Goal: Ask a question: Seek information or help from site administrators or community

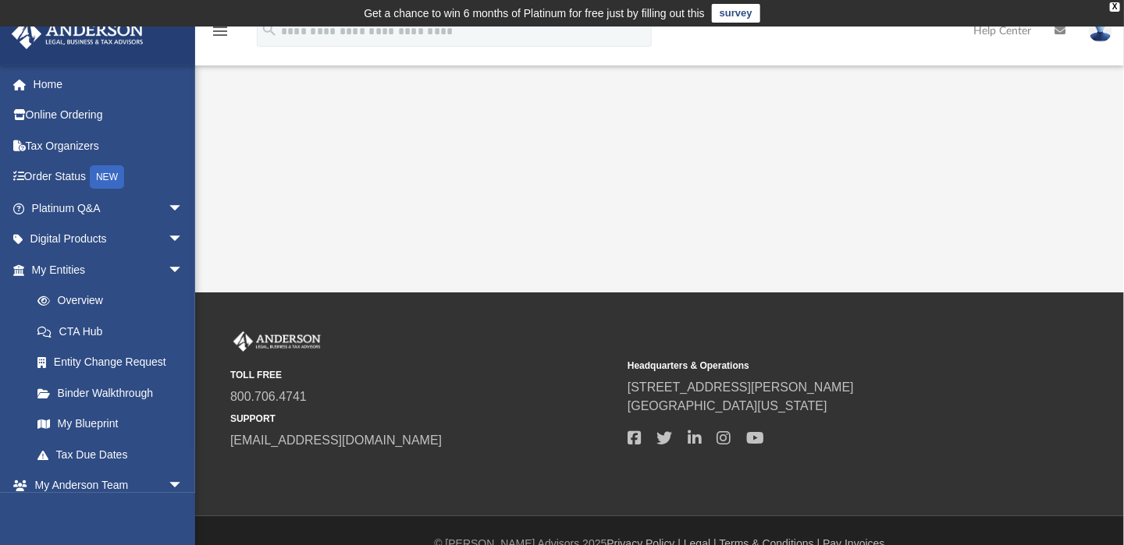
click at [1095, 35] on img at bounding box center [1099, 31] width 23 height 23
click at [989, 162] on div "App davefisk@att.net Sign Out davefisk@att.net Home Online Ordering Tax Organiz…" at bounding box center [562, 160] width 1124 height 266
click at [78, 108] on link "Online Ordering" at bounding box center [109, 115] width 196 height 31
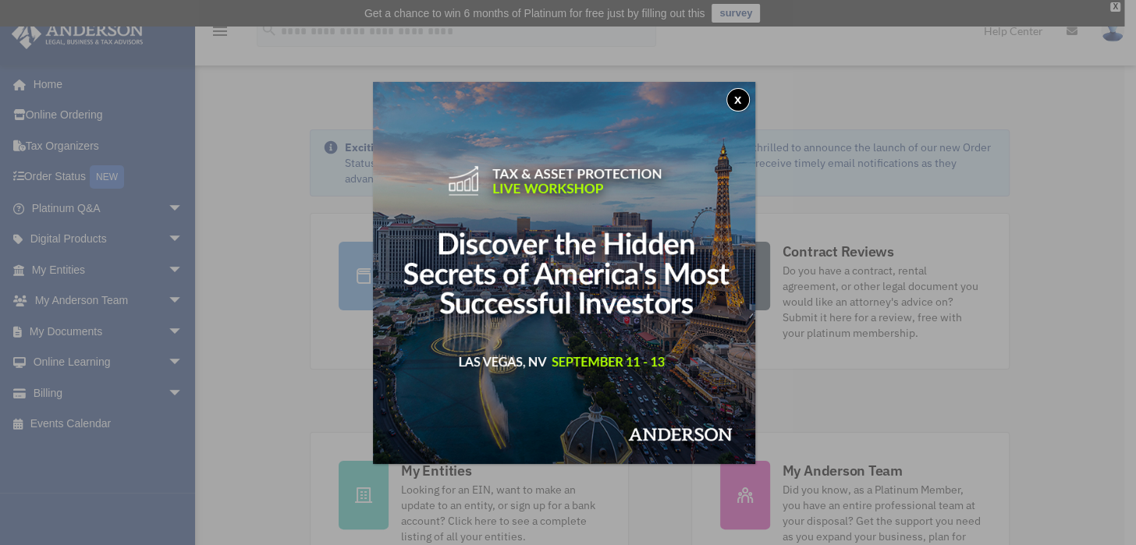
click at [742, 91] on button "x" at bounding box center [737, 99] width 23 height 23
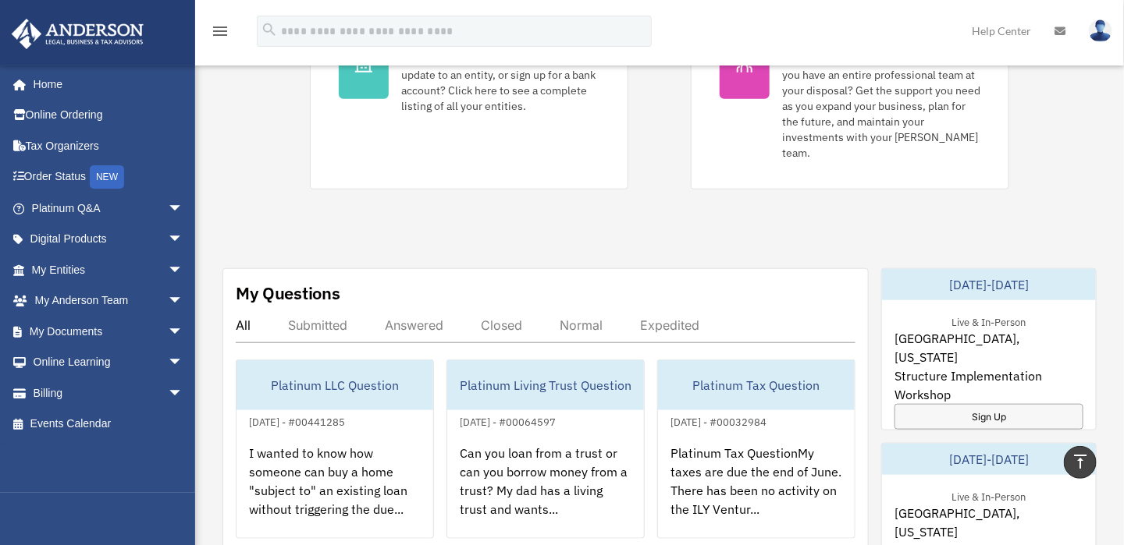
scroll to position [468, 0]
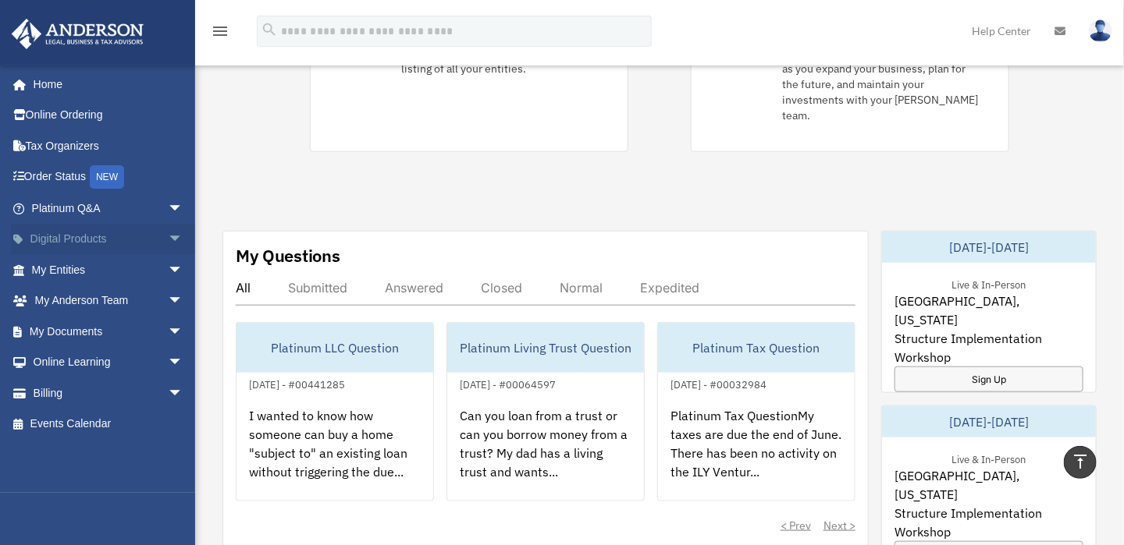
click at [168, 233] on span "arrow_drop_down" at bounding box center [183, 240] width 31 height 32
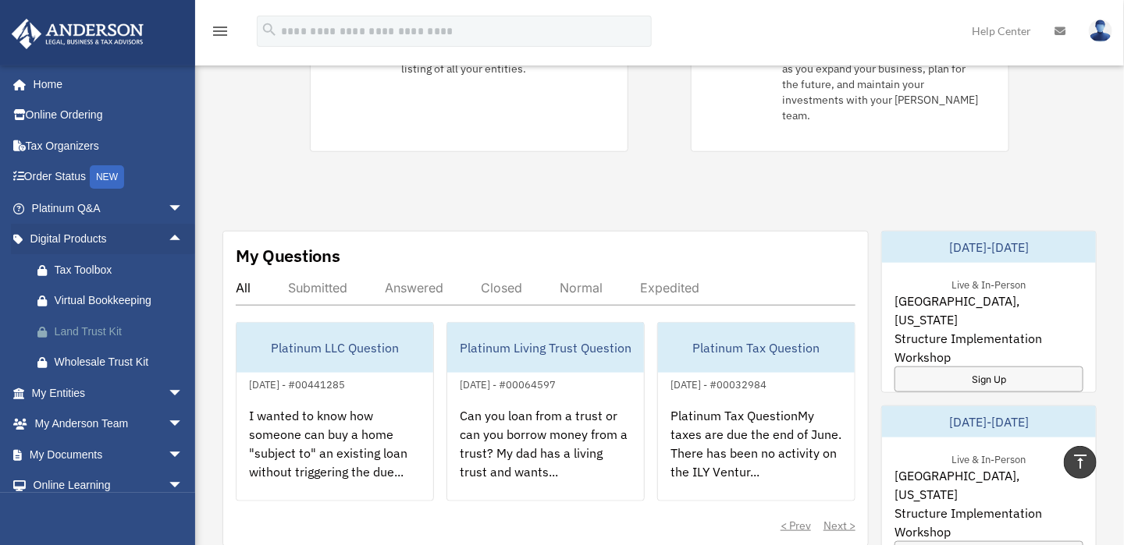
click at [55, 333] on div "Land Trust Kit" at bounding box center [121, 332] width 133 height 20
click at [81, 265] on div "Tax Toolbox" at bounding box center [121, 271] width 133 height 20
click at [148, 200] on link "Platinum Q&A arrow_drop_down" at bounding box center [109, 208] width 196 height 31
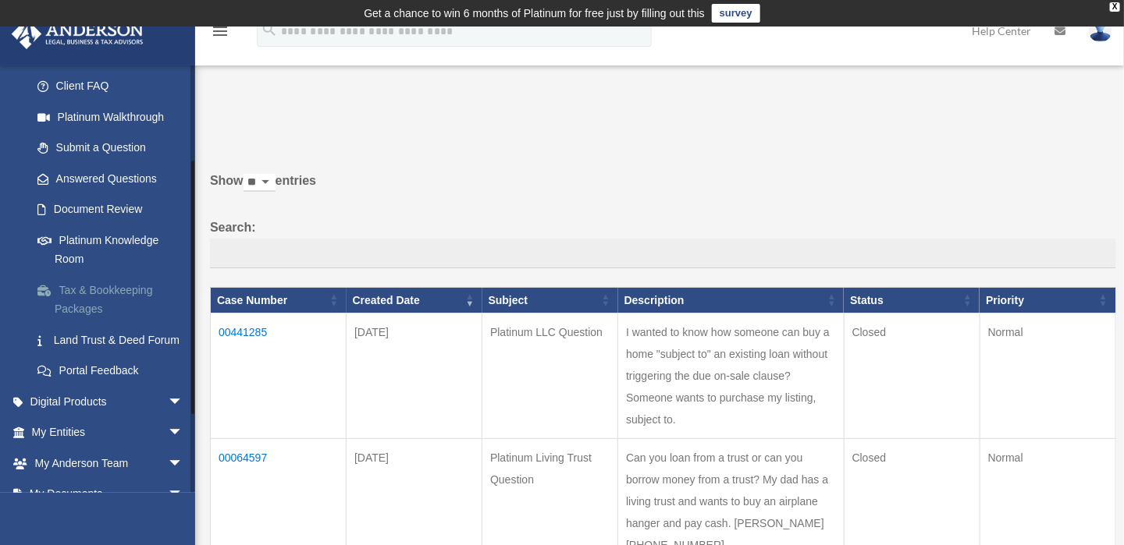
scroll to position [156, 0]
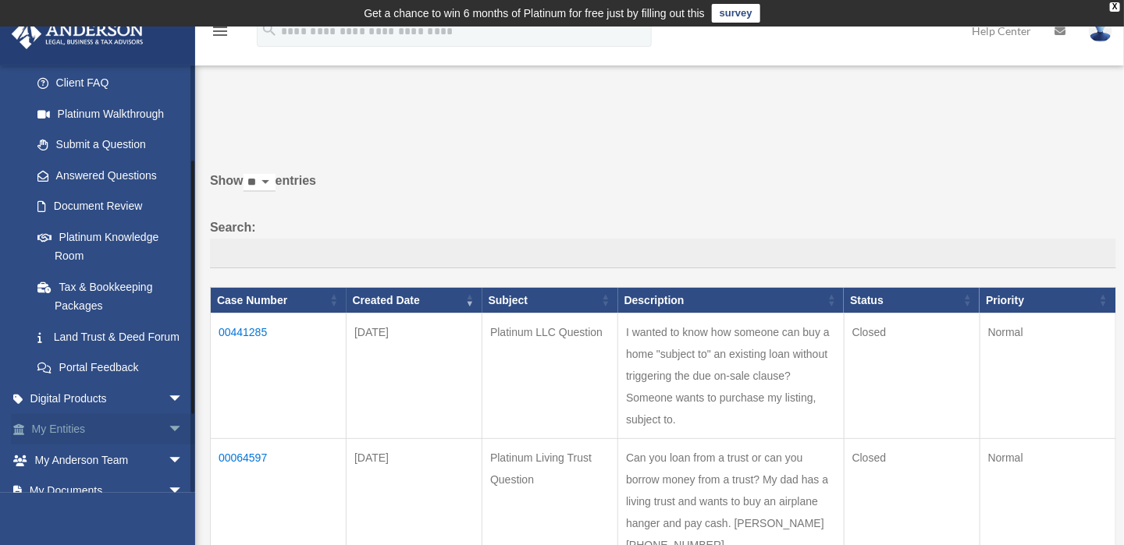
click at [168, 444] on span "arrow_drop_down" at bounding box center [183, 430] width 31 height 32
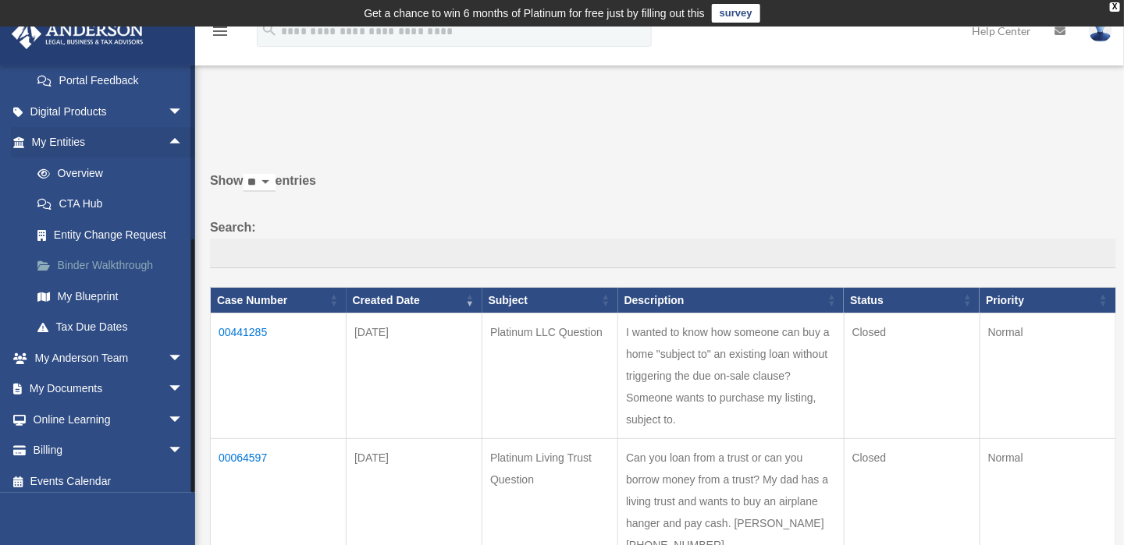
scroll to position [468, 0]
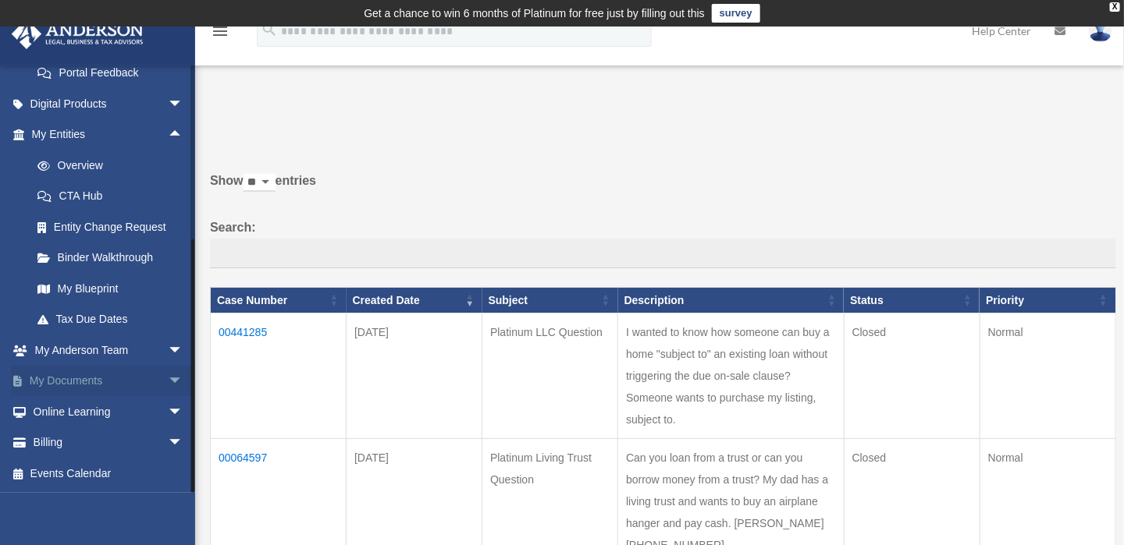
click at [168, 381] on span "arrow_drop_down" at bounding box center [183, 382] width 31 height 32
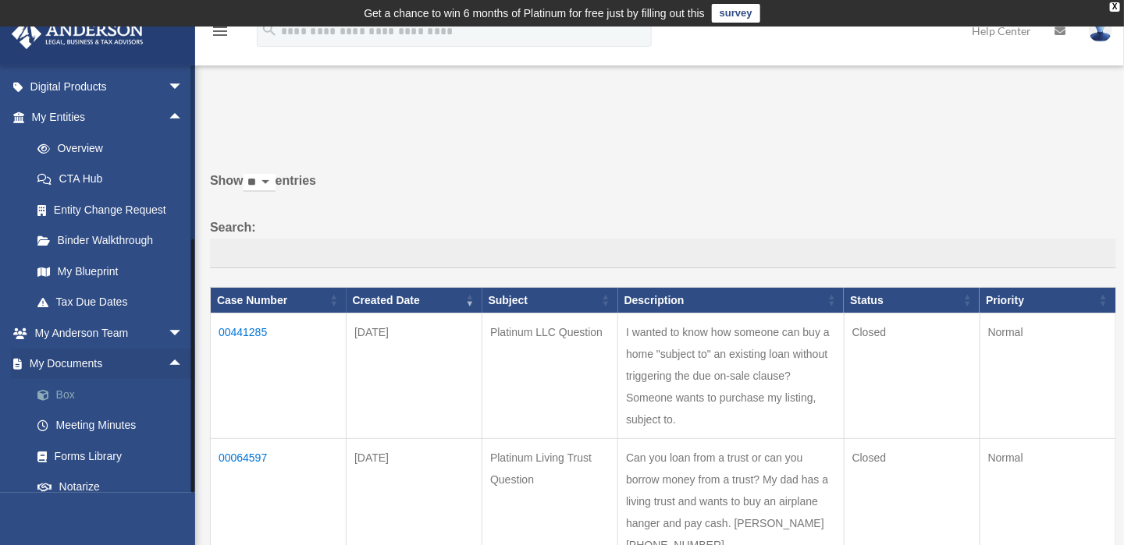
click at [62, 410] on link "Box" at bounding box center [114, 394] width 185 height 31
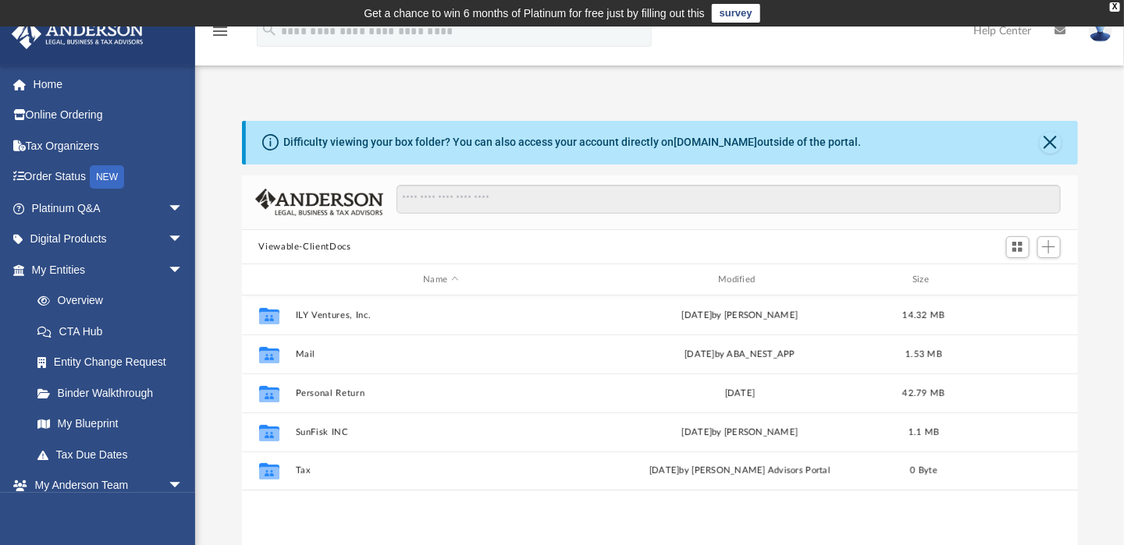
scroll to position [343, 823]
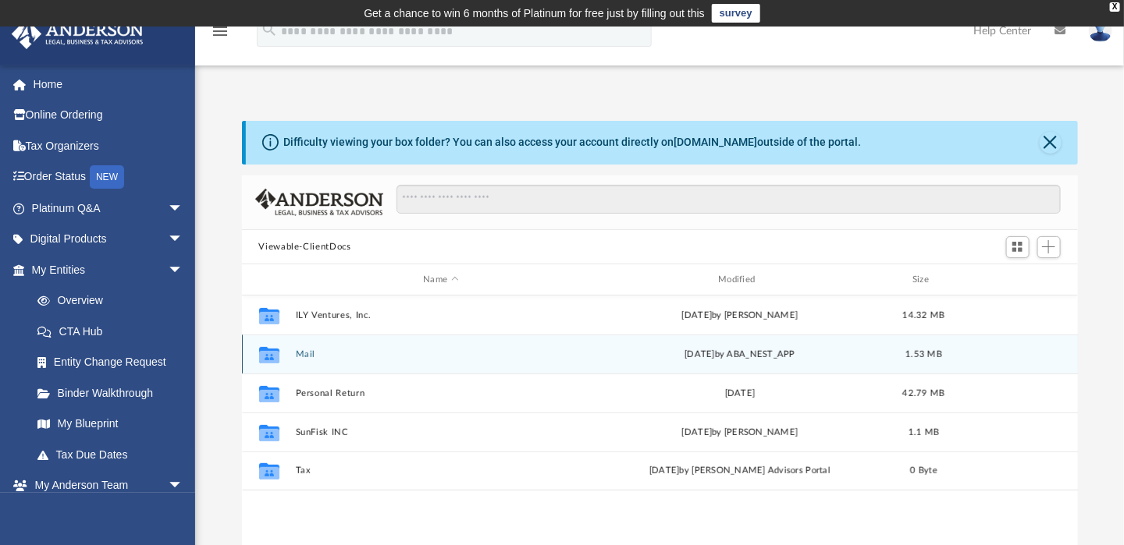
click at [269, 351] on icon "grid" at bounding box center [268, 357] width 20 height 12
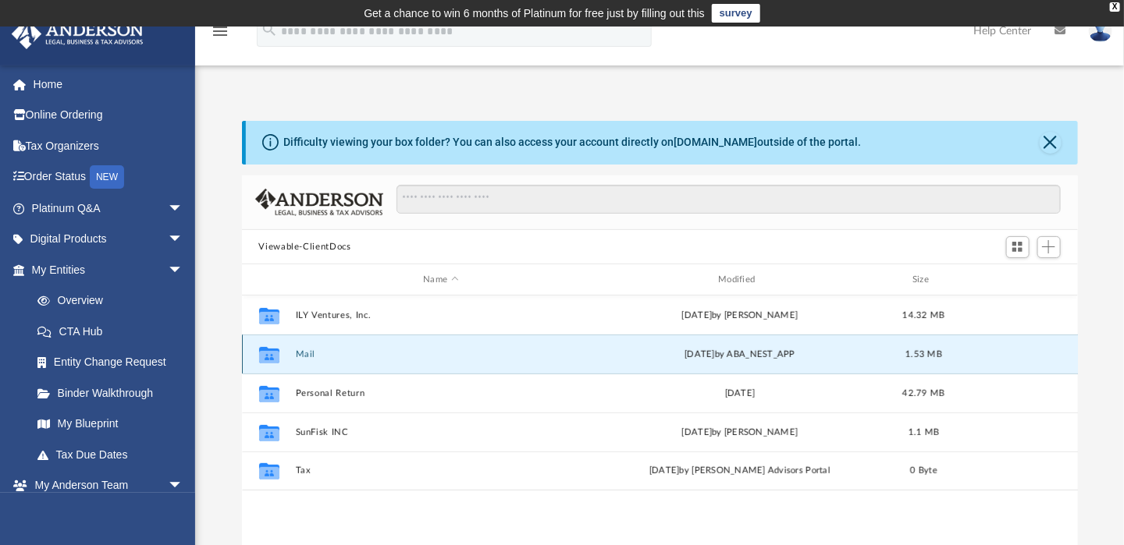
click at [322, 353] on button "Mail" at bounding box center [441, 355] width 292 height 10
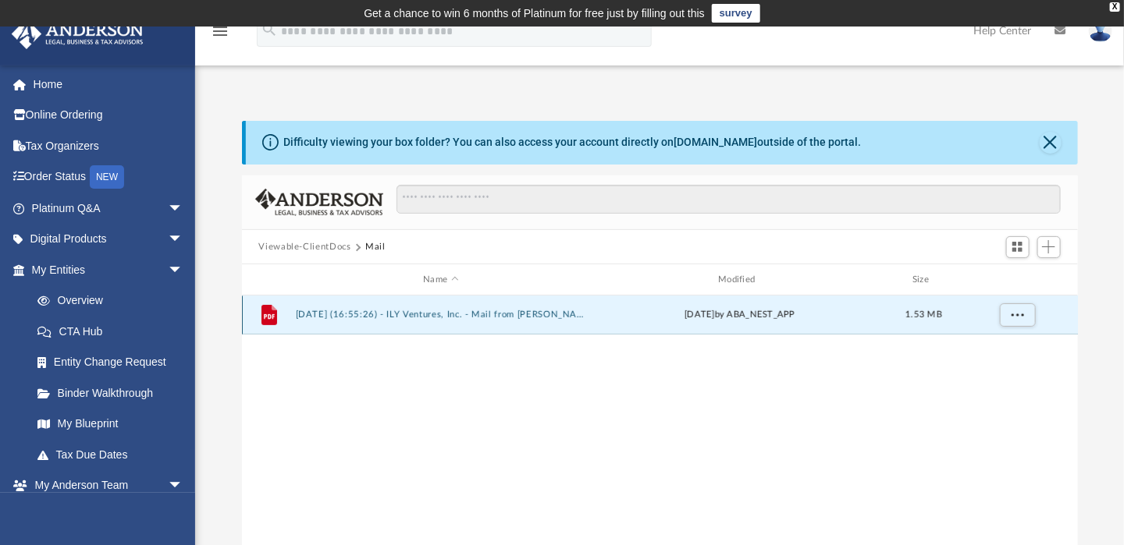
click at [502, 311] on button "2025.02.27 (16:55:26) - ILY Ventures, Inc. - Mail from Ms. Isaacson.pdf" at bounding box center [441, 316] width 292 height 10
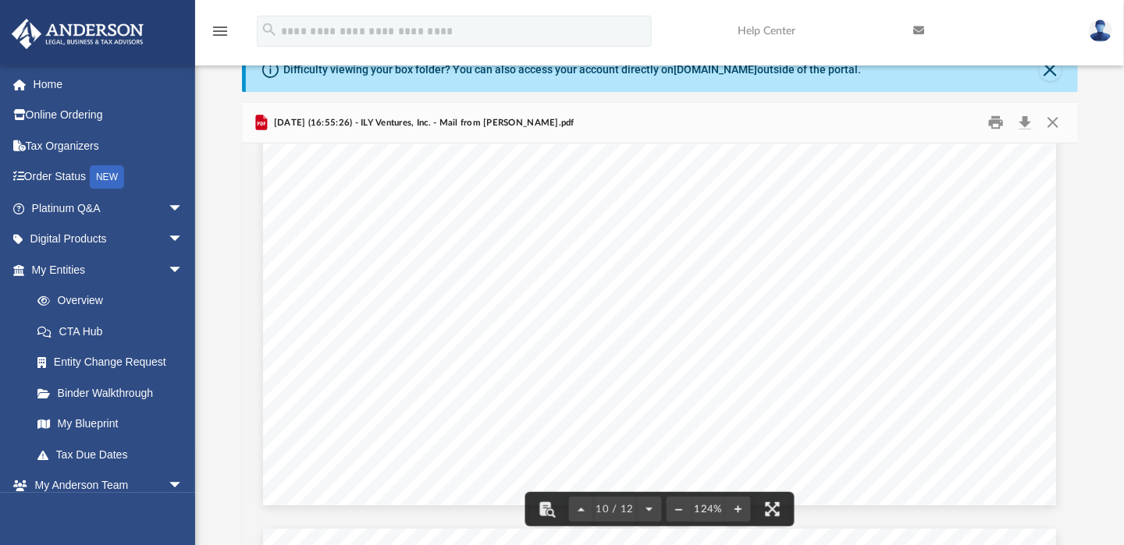
scroll to position [9221, 0]
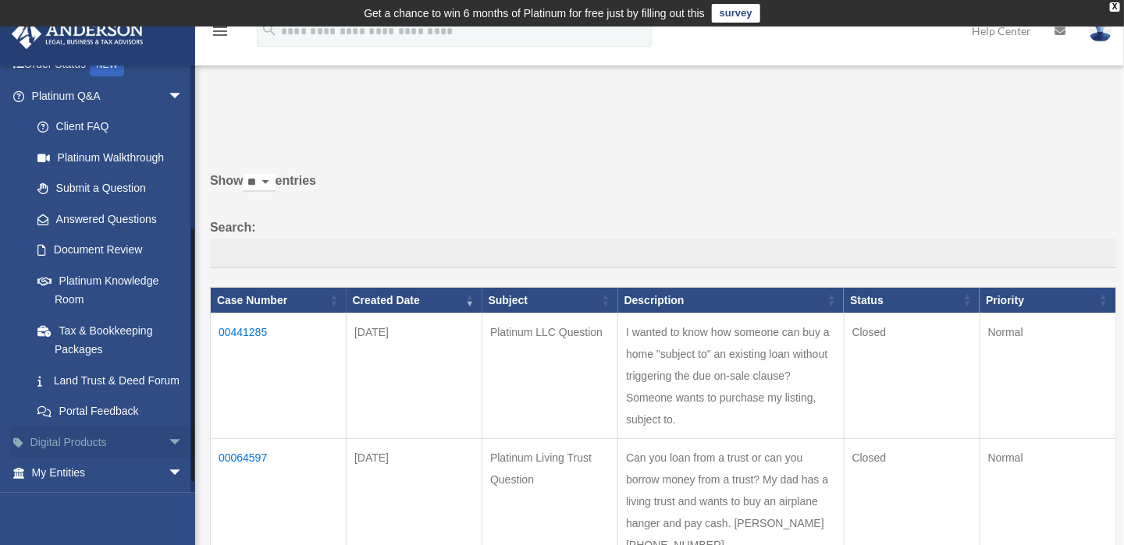
scroll to position [284, 0]
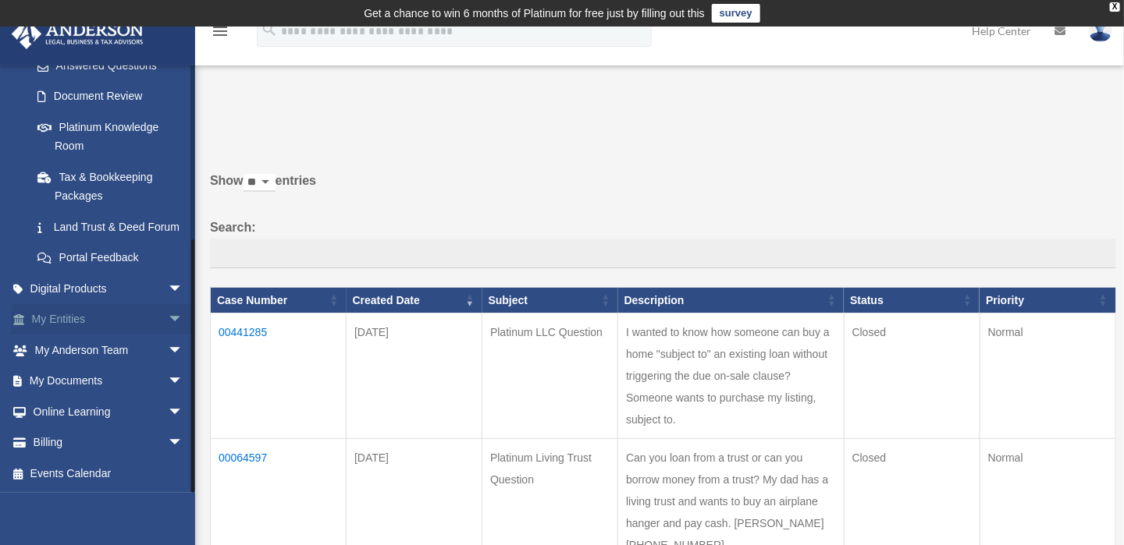
click at [168, 311] on span "arrow_drop_down" at bounding box center [183, 320] width 31 height 32
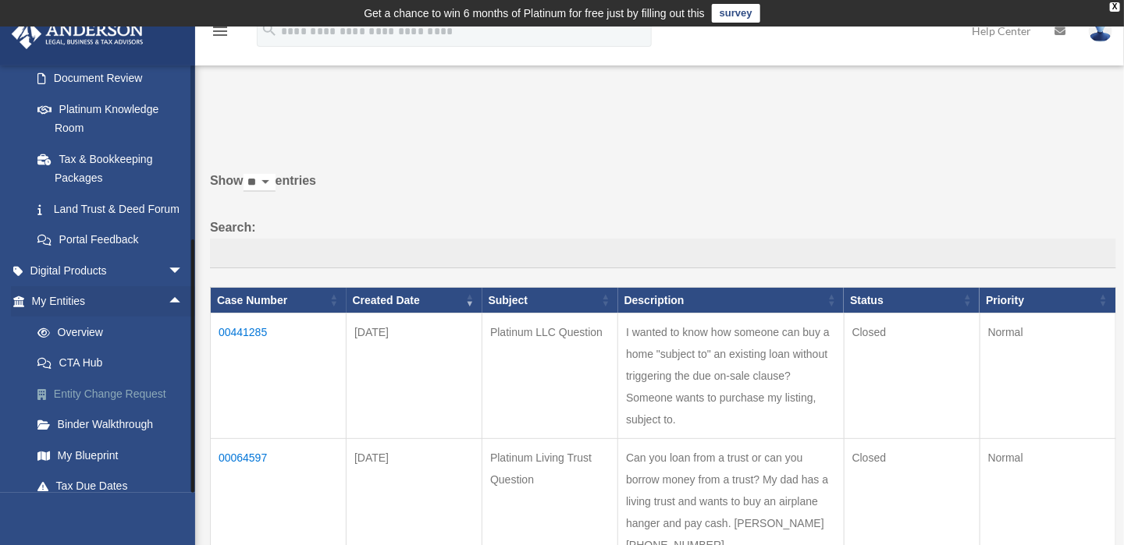
click at [122, 409] on link "Entity Change Request" at bounding box center [114, 393] width 185 height 31
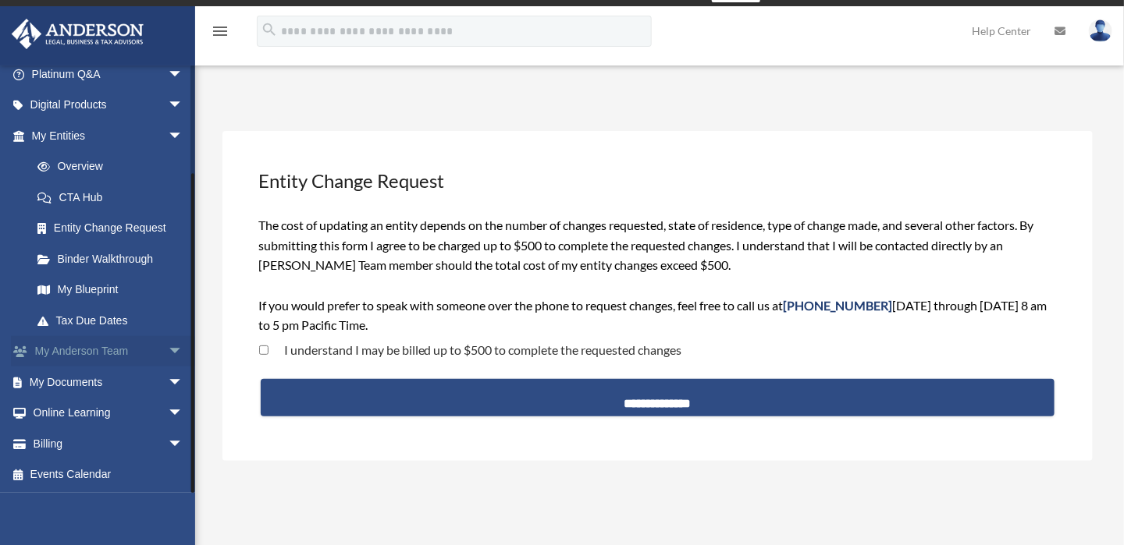
scroll to position [78, 0]
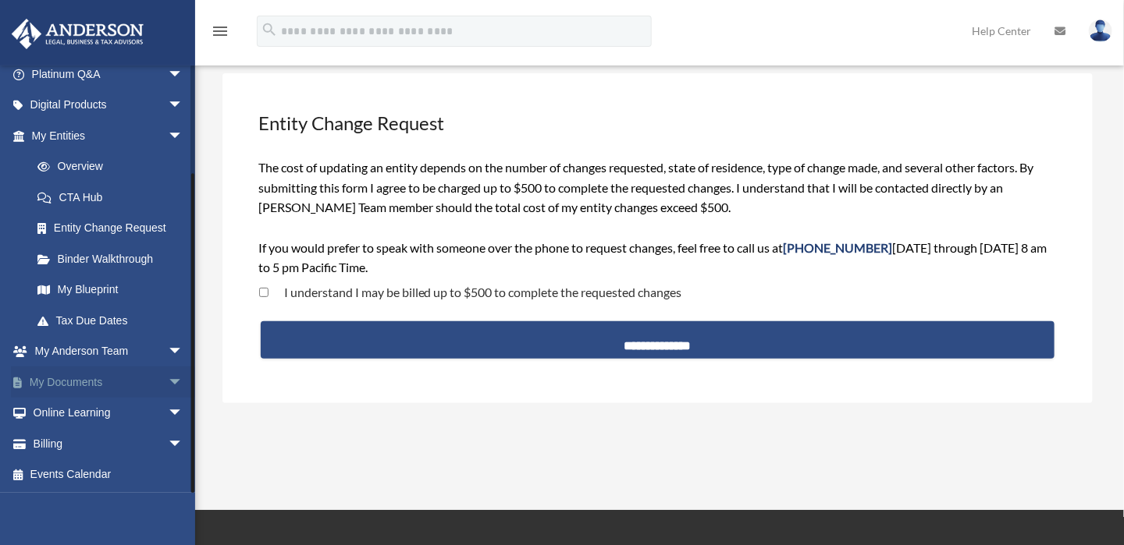
click at [86, 377] on link "My Documents arrow_drop_down" at bounding box center [109, 382] width 196 height 31
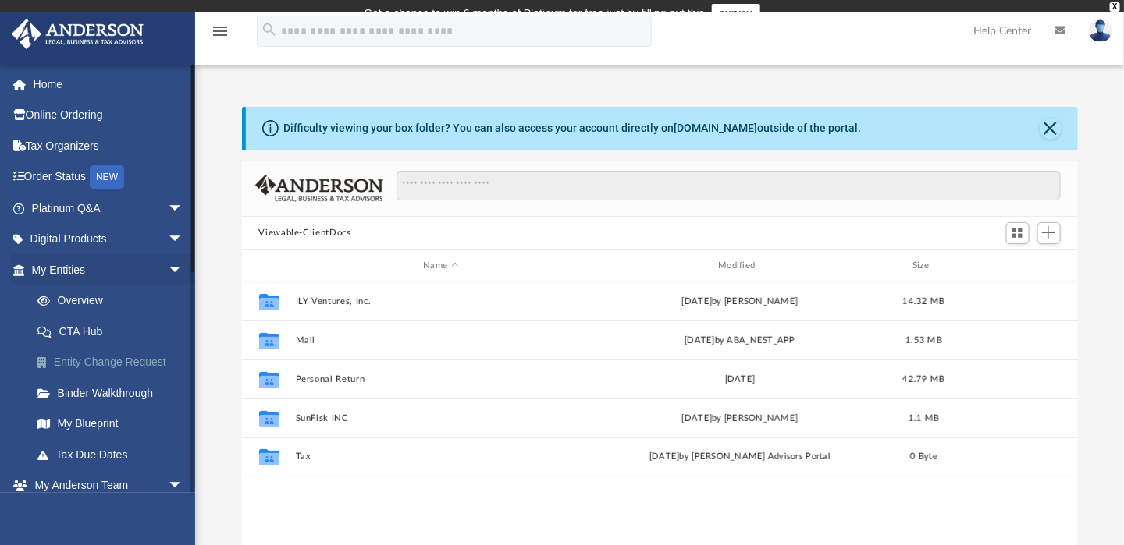
scroll to position [343, 823]
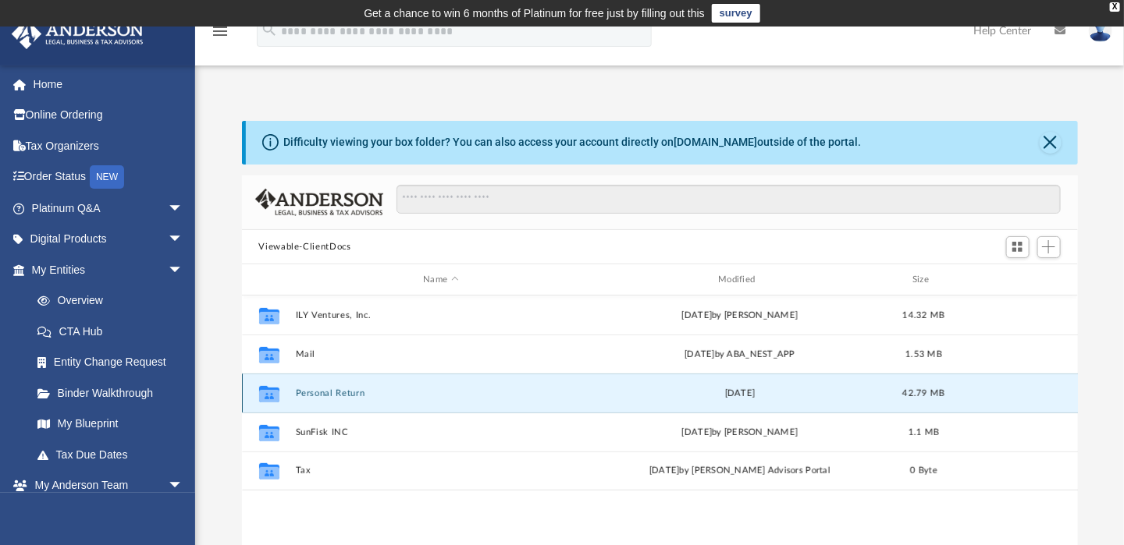
click at [304, 394] on button "Personal Return" at bounding box center [441, 394] width 292 height 10
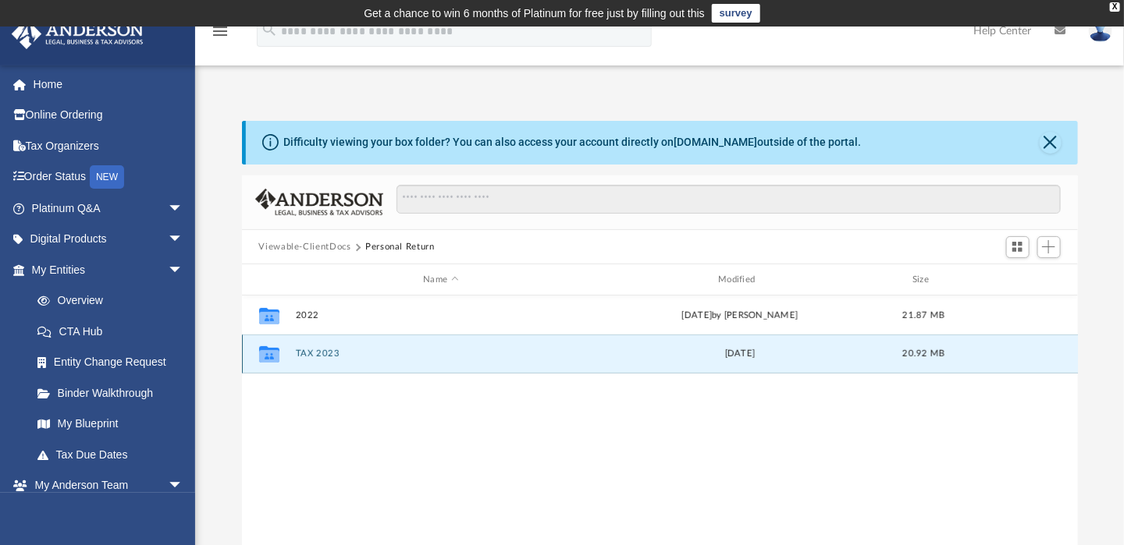
click at [314, 350] on button "TAX 2023" at bounding box center [441, 355] width 292 height 10
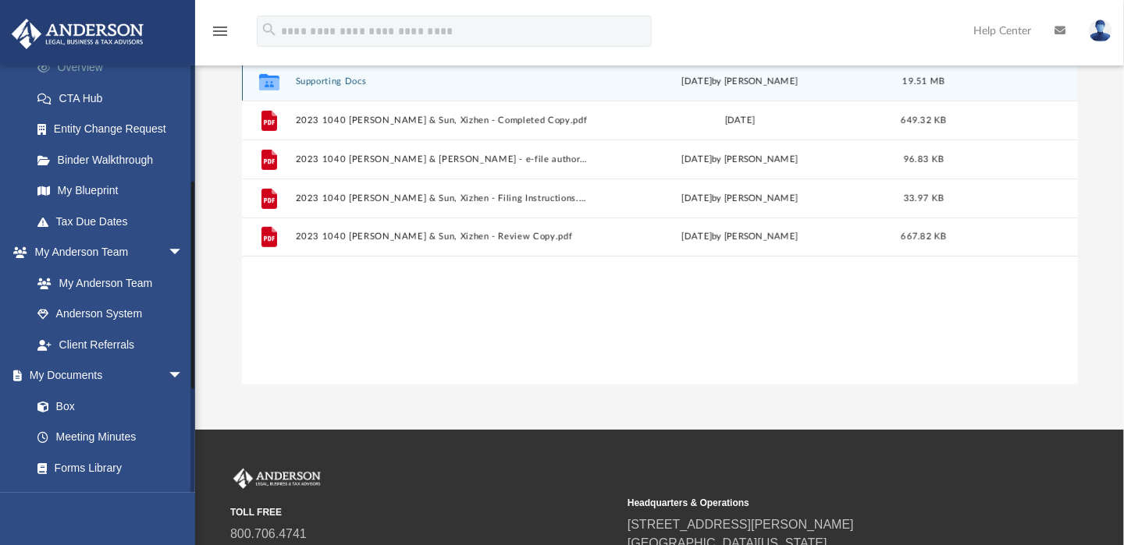
scroll to position [234, 0]
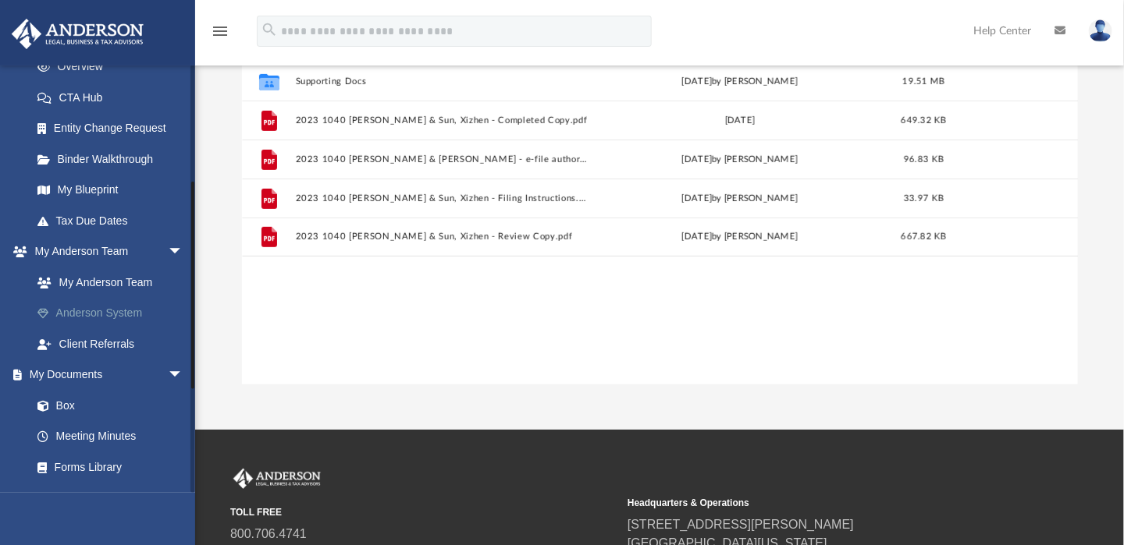
click at [131, 308] on link "Anderson System" at bounding box center [114, 313] width 185 height 31
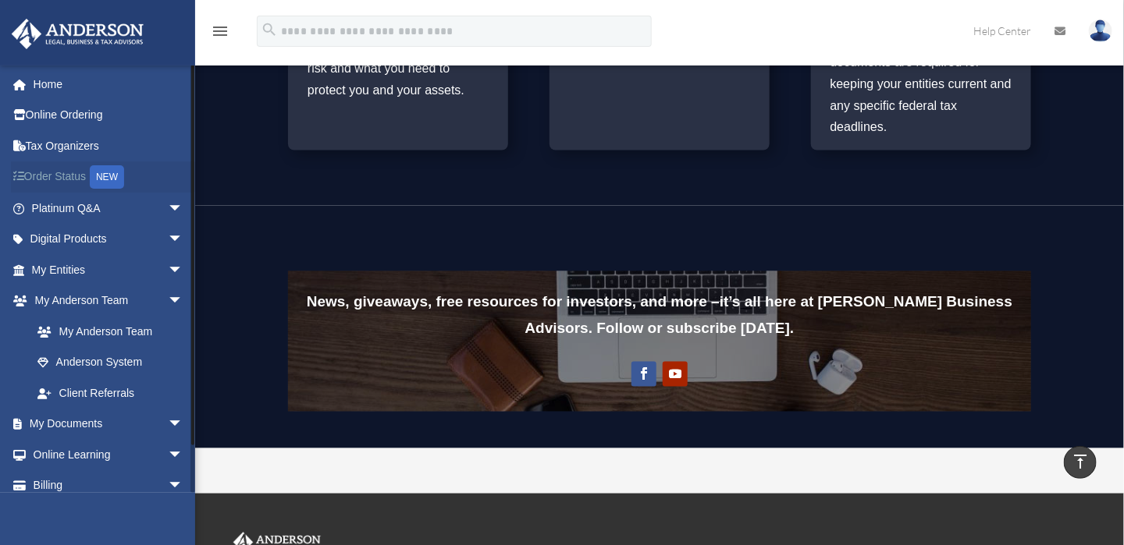
scroll to position [793, 0]
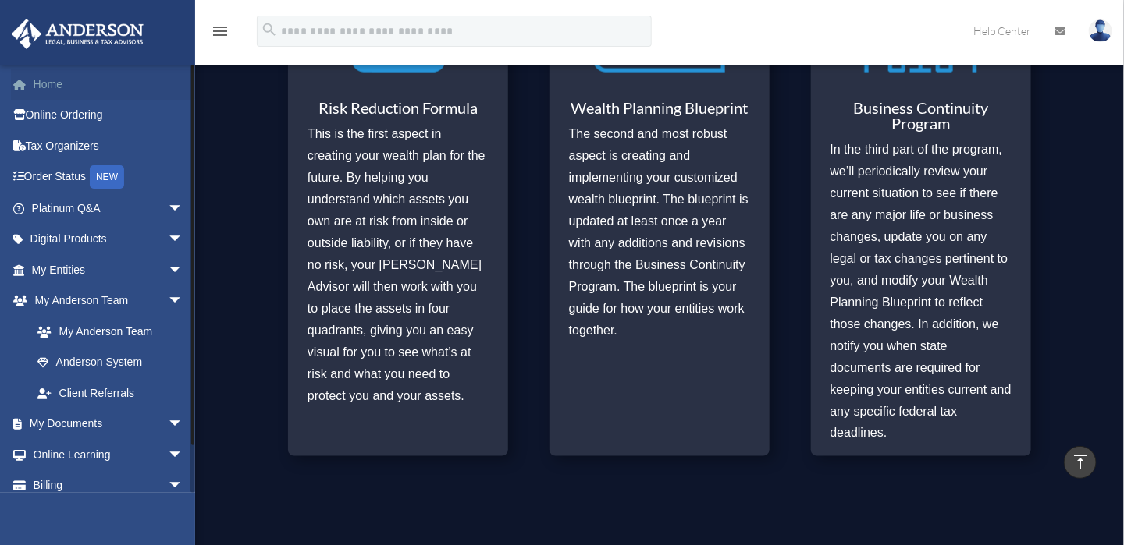
click at [54, 83] on link "Home" at bounding box center [109, 84] width 196 height 31
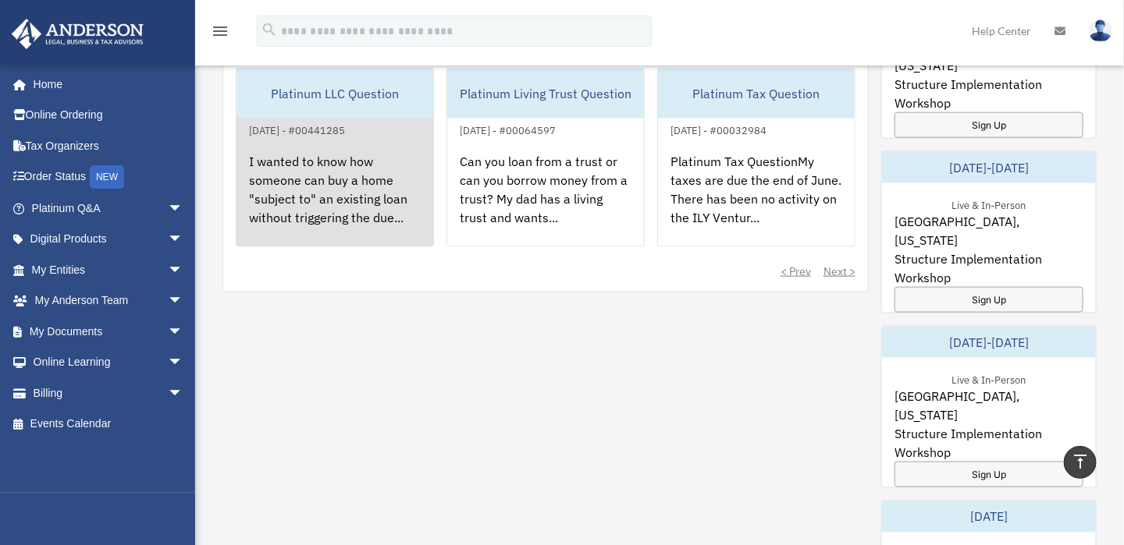
scroll to position [234, 0]
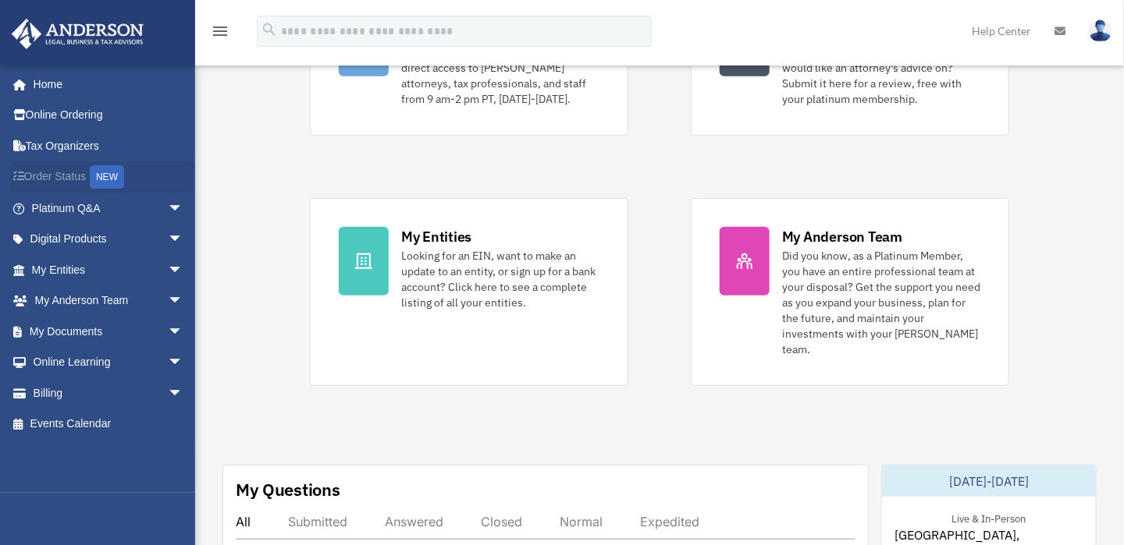
click at [56, 169] on link "Order Status NEW" at bounding box center [109, 178] width 196 height 32
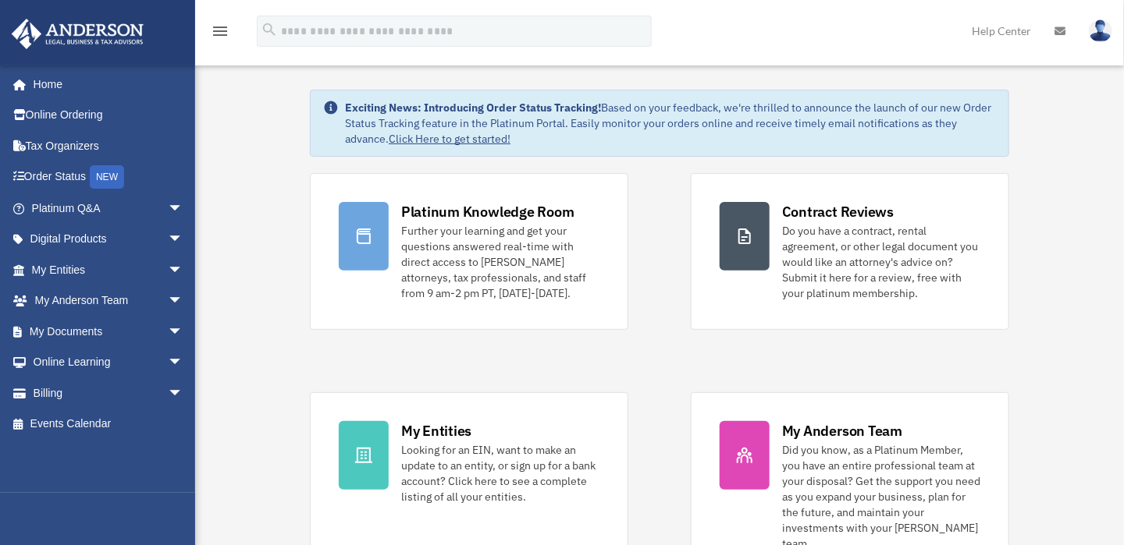
scroll to position [78, 0]
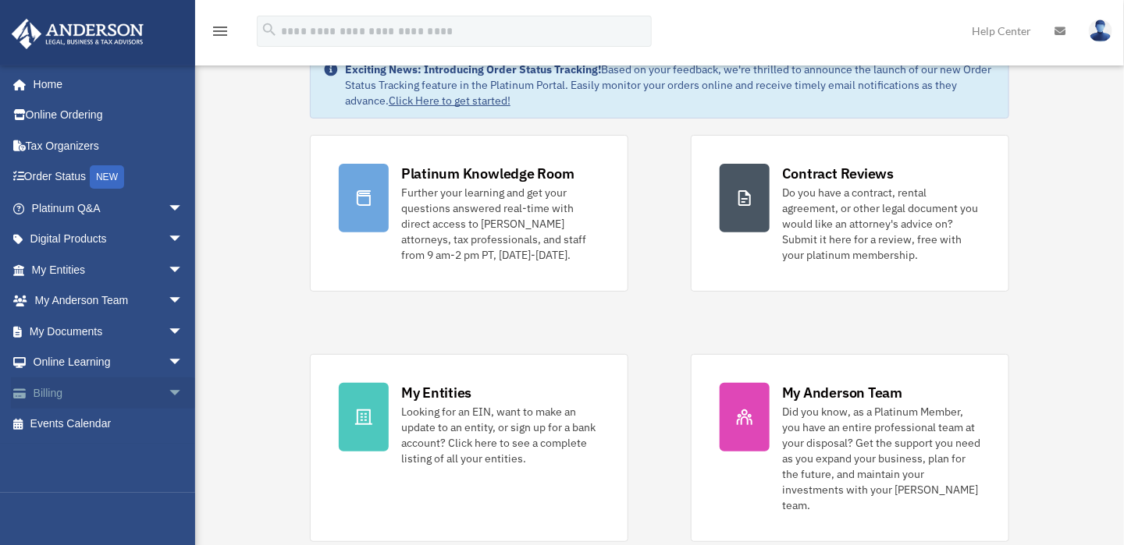
click at [48, 387] on link "Billing arrow_drop_down" at bounding box center [109, 393] width 196 height 31
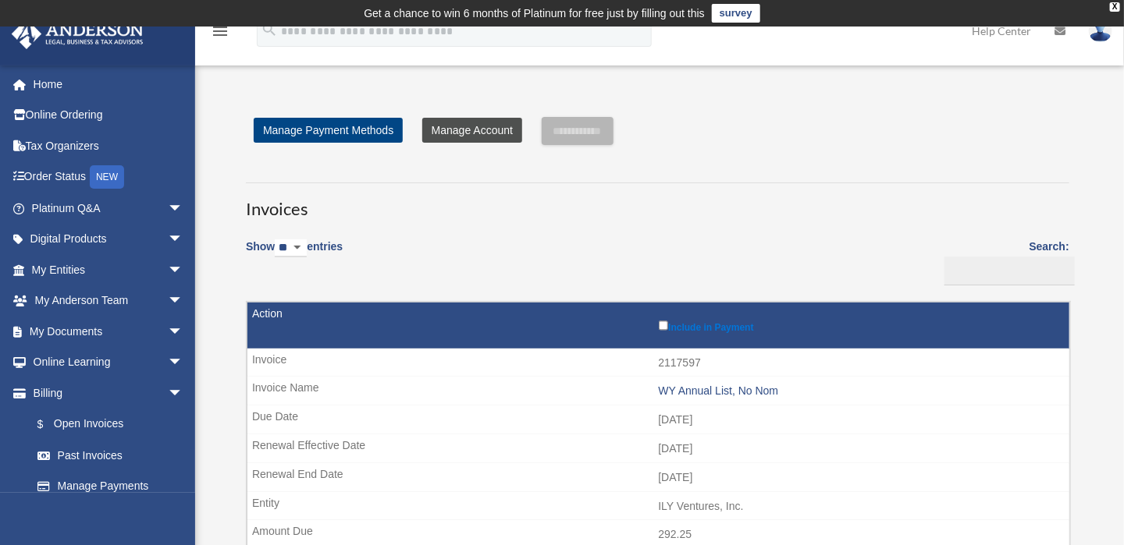
click at [483, 129] on link "Manage Account" at bounding box center [472, 130] width 100 height 25
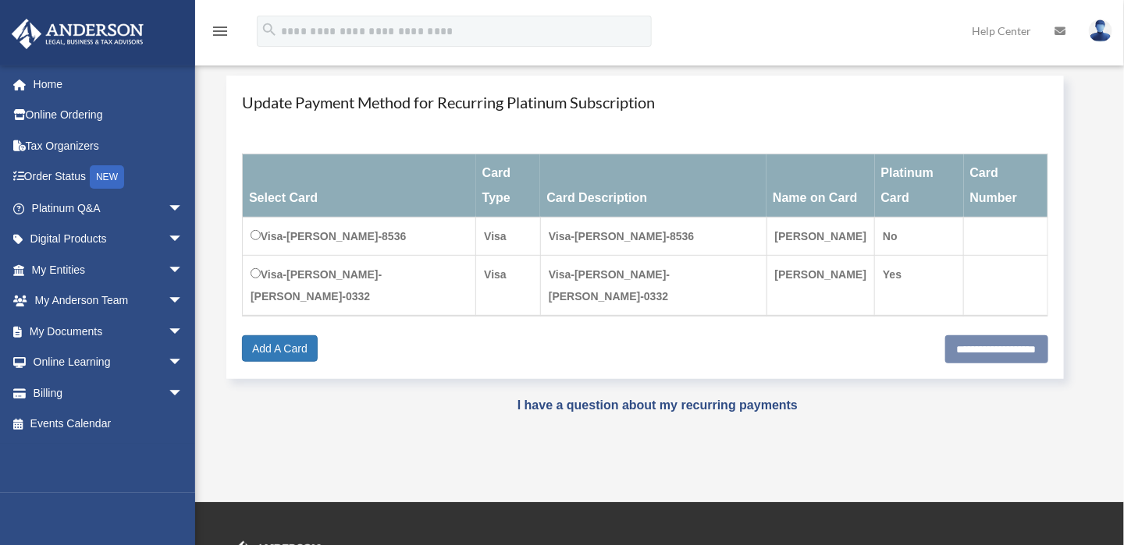
scroll to position [261, 0]
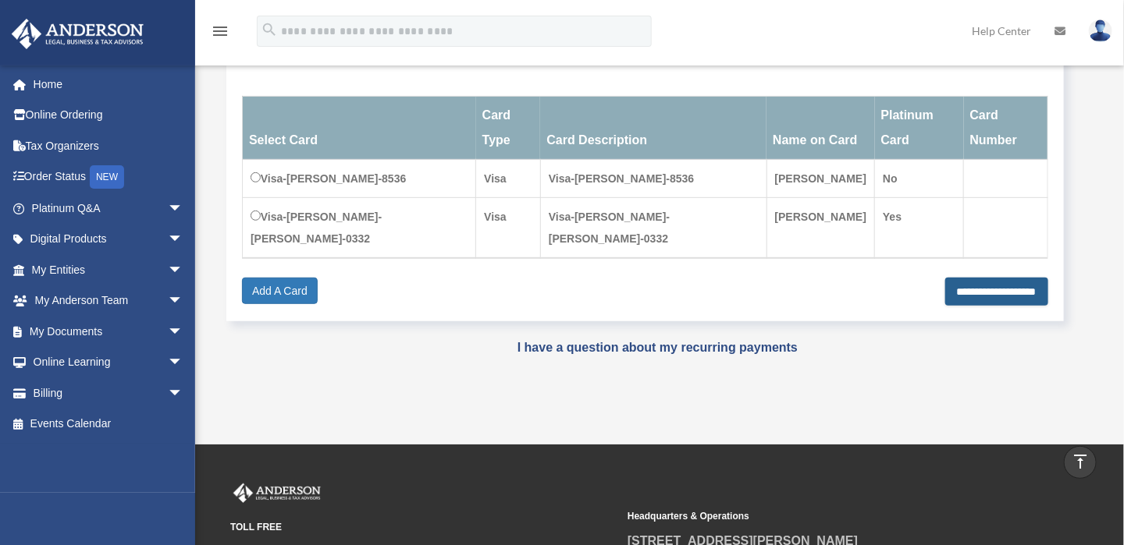
click at [996, 278] on input "**********" at bounding box center [996, 292] width 103 height 28
type input "**********"
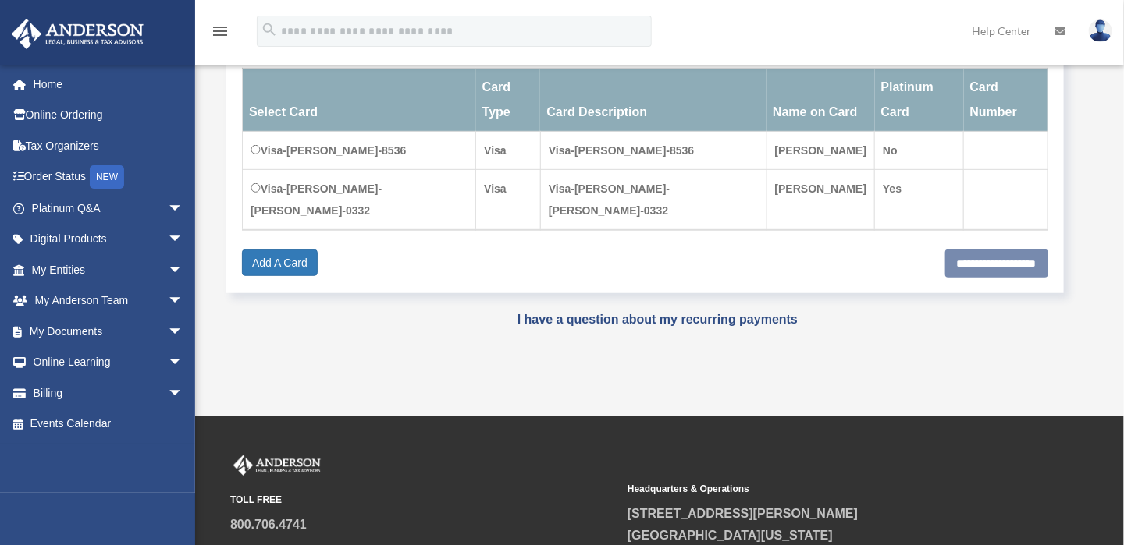
scroll to position [288, 0]
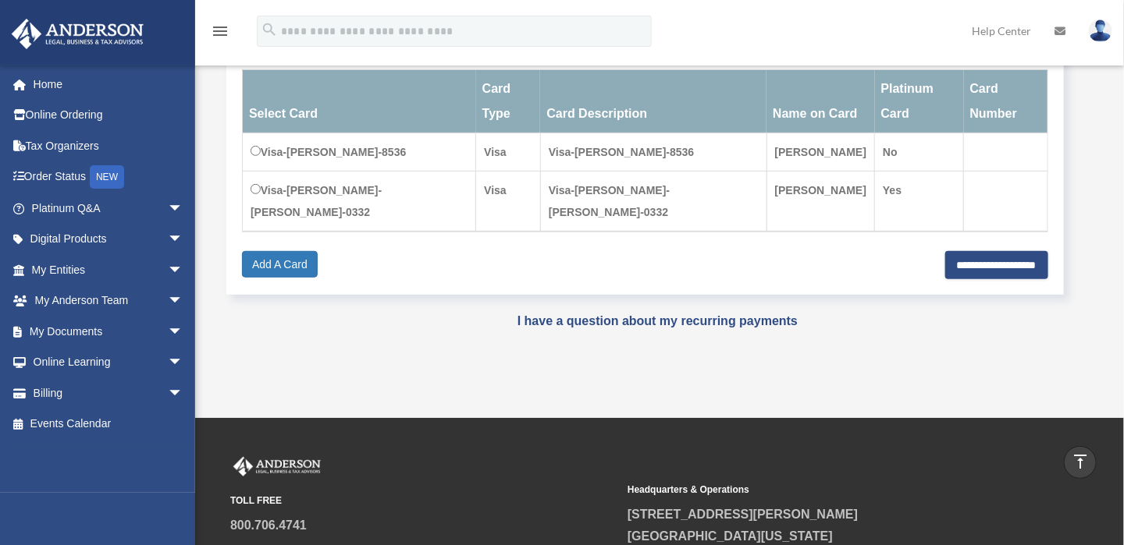
click at [540, 172] on td "Visa-David E.-Fisk-0332" at bounding box center [653, 202] width 226 height 61
click at [619, 311] on p "I have a question about my recurring payments" at bounding box center [657, 322] width 917 height 22
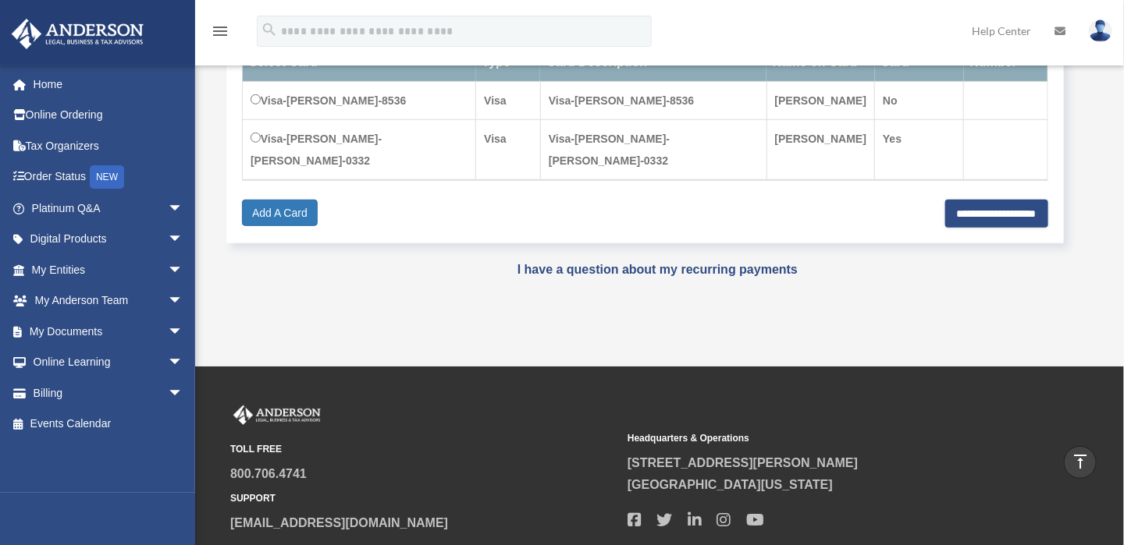
scroll to position [366, 0]
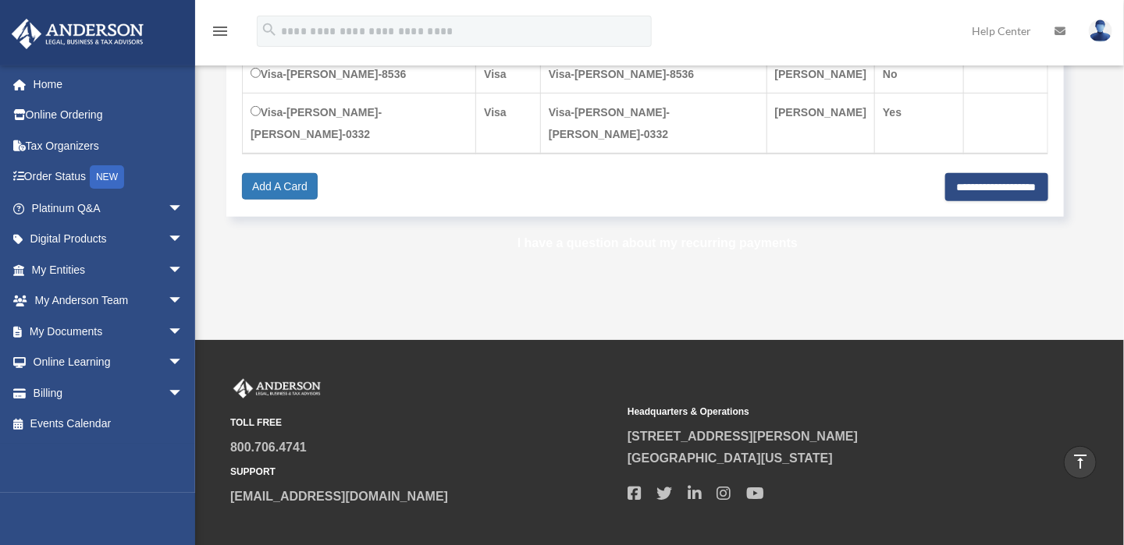
click at [659, 236] on link "I have a question about my recurring payments" at bounding box center [657, 242] width 280 height 13
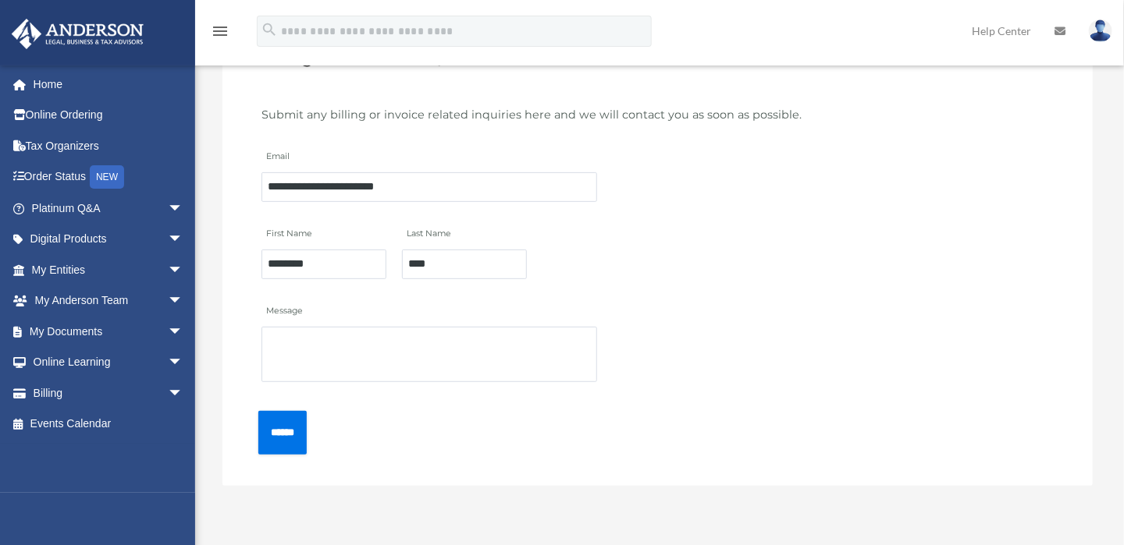
scroll to position [78, 0]
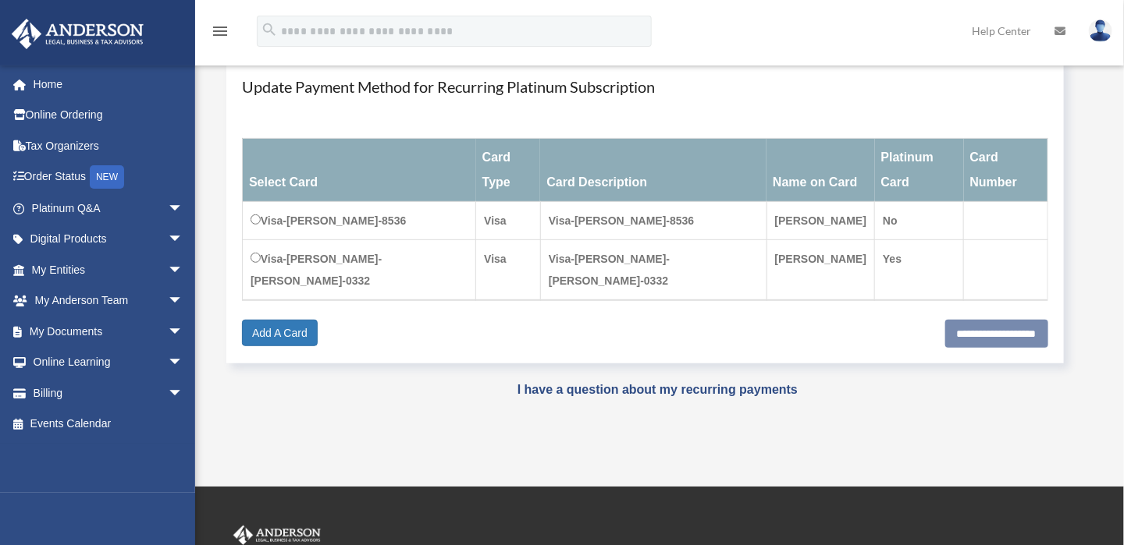
scroll to position [197, 0]
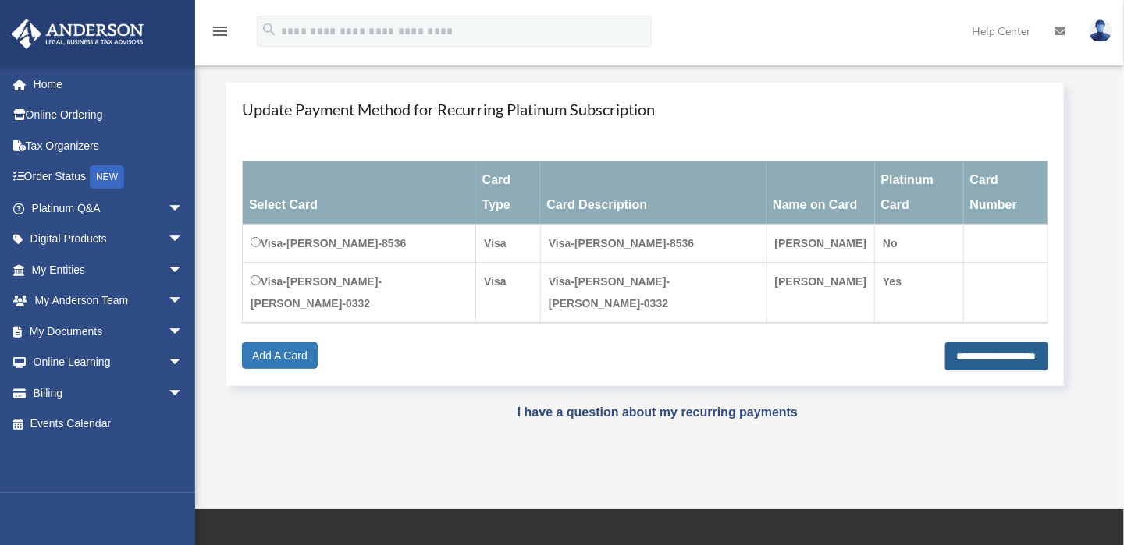
click at [981, 343] on input "**********" at bounding box center [996, 357] width 103 height 28
type input "**********"
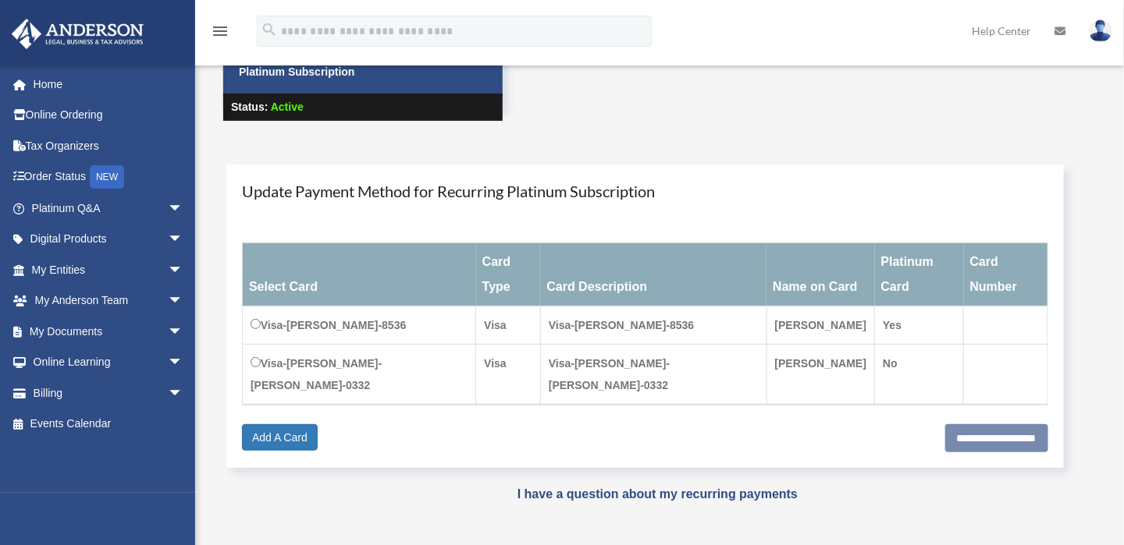
scroll to position [67, 0]
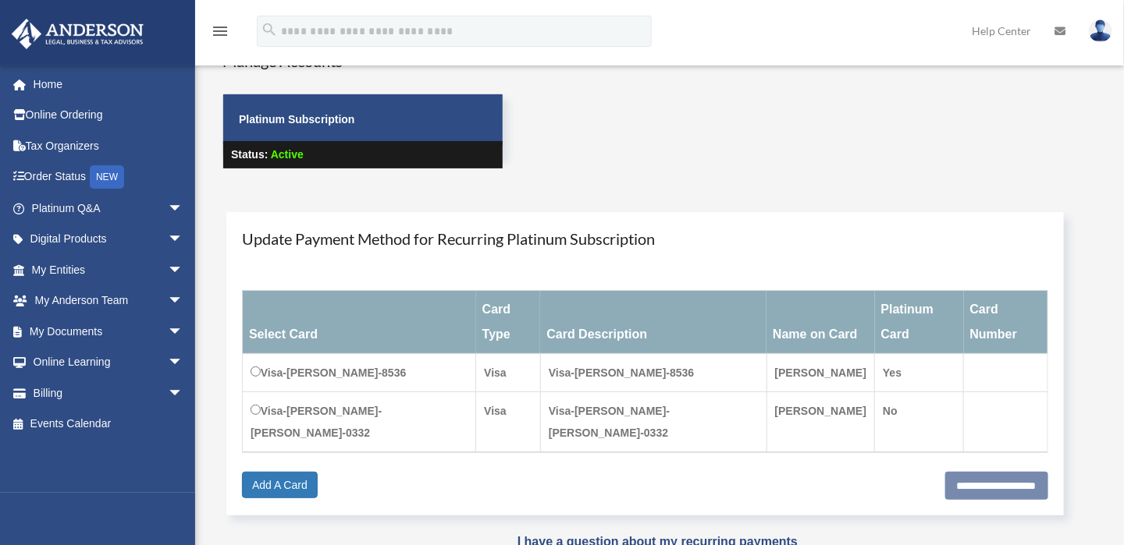
click at [226, 141] on p "Status: Active" at bounding box center [362, 154] width 279 height 27
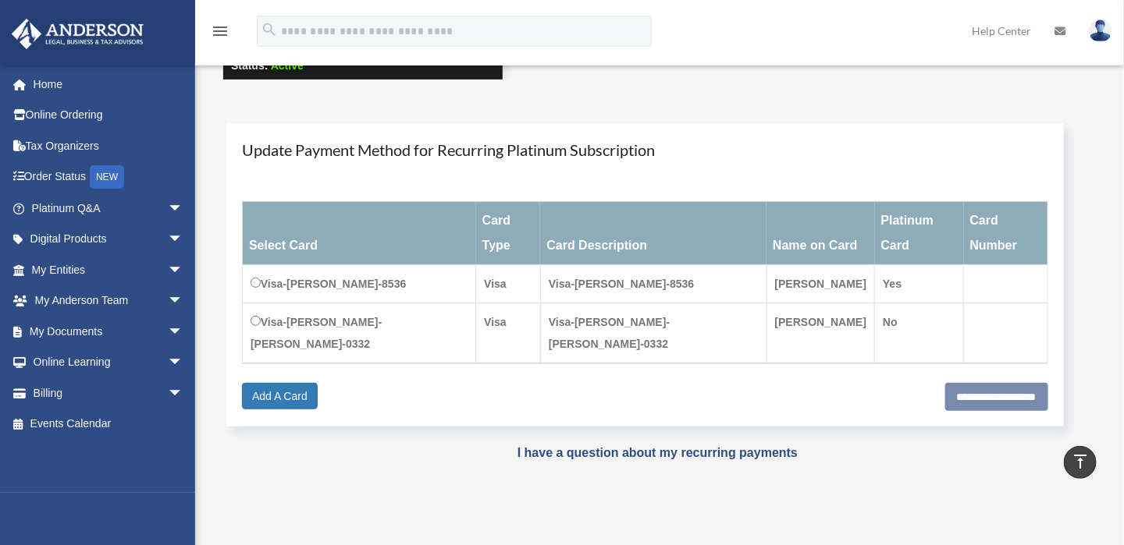
scroll to position [156, 0]
click at [721, 442] on p "I have a question about my recurring payments" at bounding box center [657, 453] width 917 height 22
click at [718, 446] on link "I have a question about my recurring payments" at bounding box center [657, 452] width 280 height 13
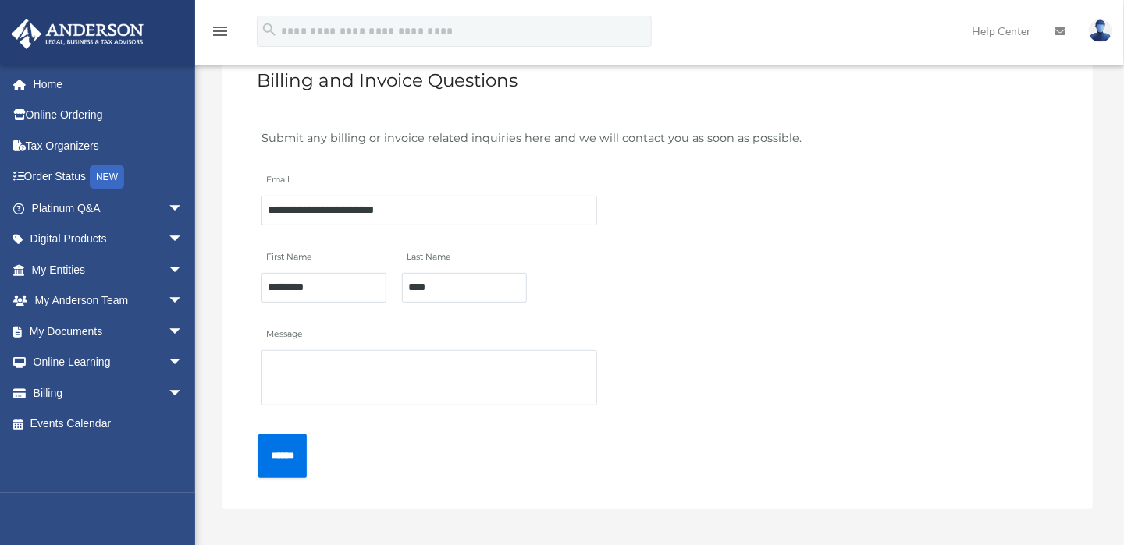
scroll to position [156, 0]
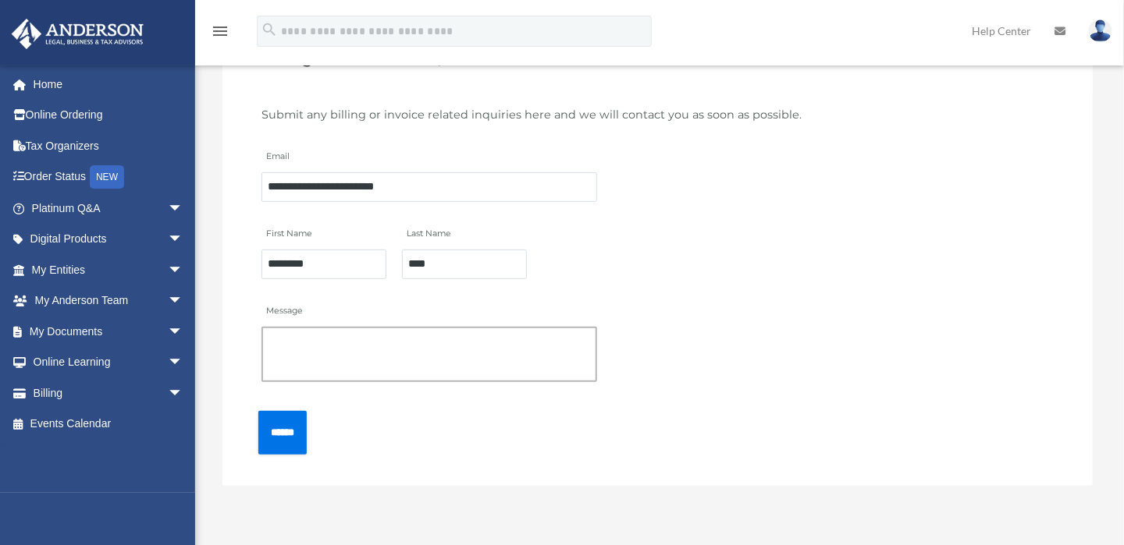
click at [440, 335] on textarea "Message" at bounding box center [428, 354] width 335 height 55
click at [489, 353] on textarea "**********" at bounding box center [428, 356] width 335 height 58
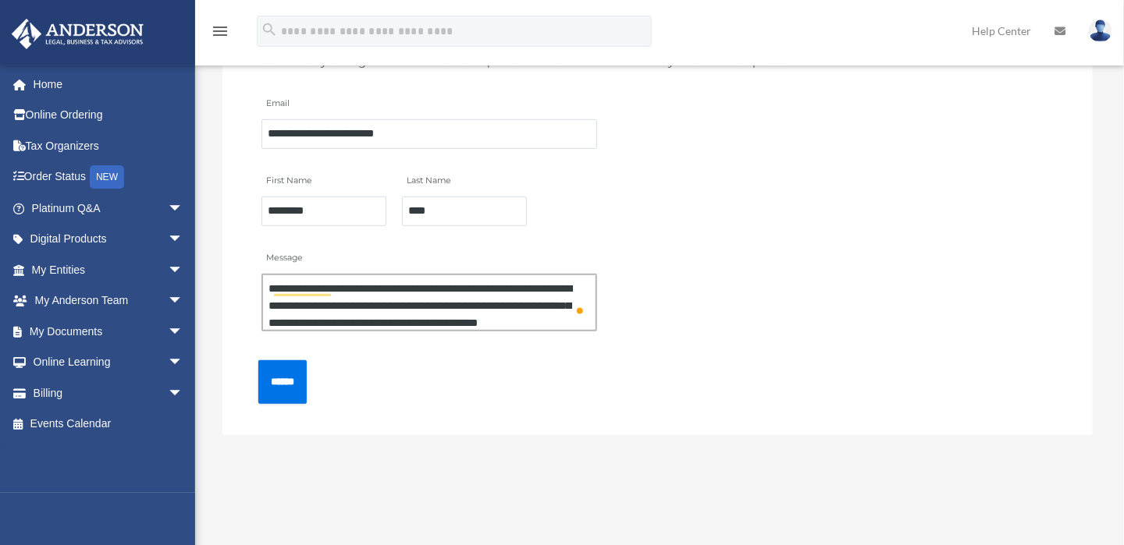
scroll to position [234, 0]
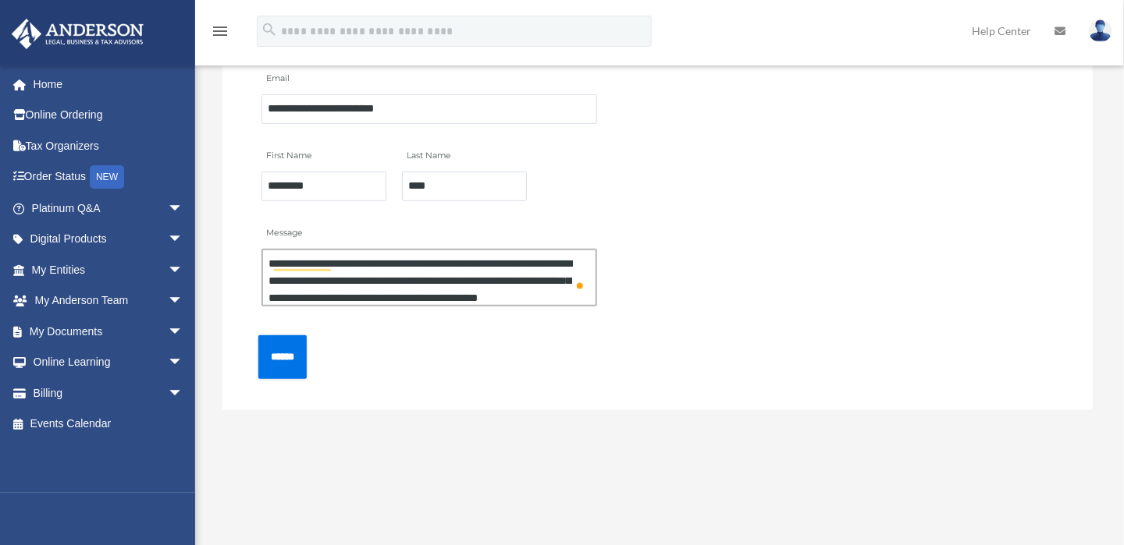
click at [563, 293] on textarea "**********" at bounding box center [428, 278] width 335 height 58
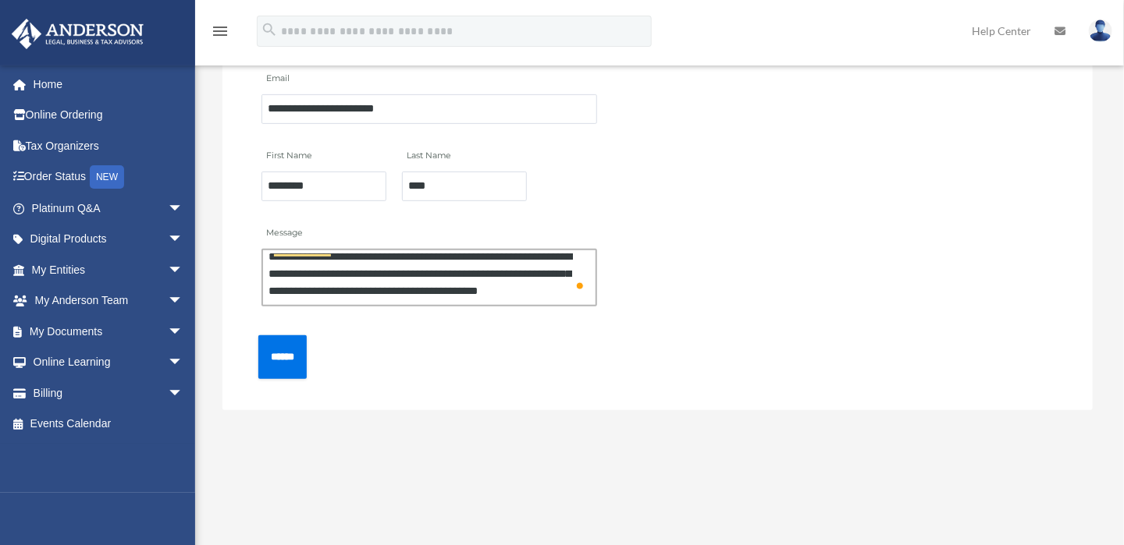
click at [463, 265] on textarea "**********" at bounding box center [428, 278] width 335 height 58
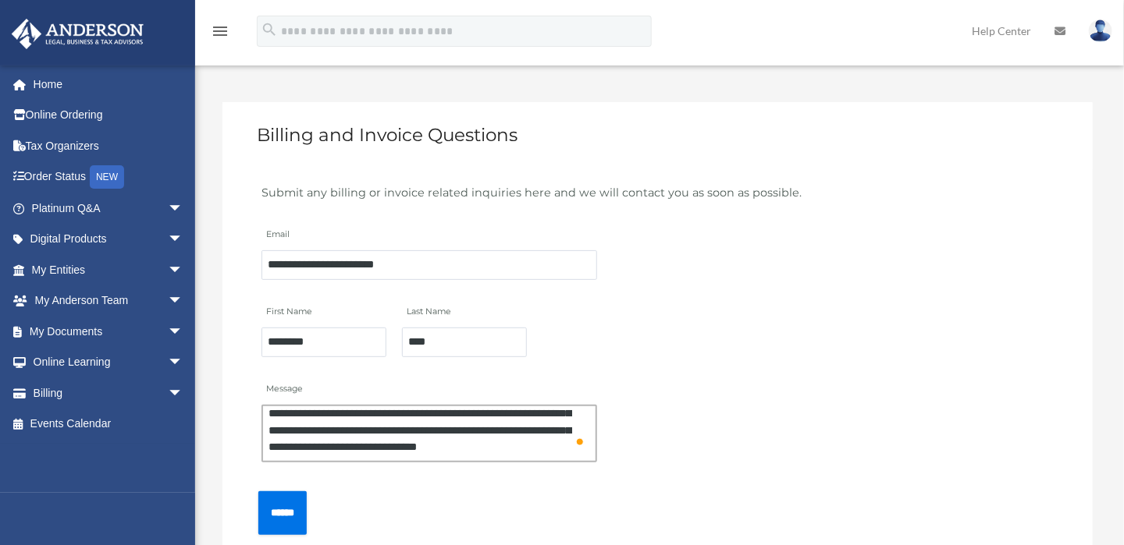
scroll to position [5, 0]
click at [414, 426] on textarea "**********" at bounding box center [428, 434] width 335 height 58
click at [325, 438] on textarea "**********" at bounding box center [428, 434] width 335 height 58
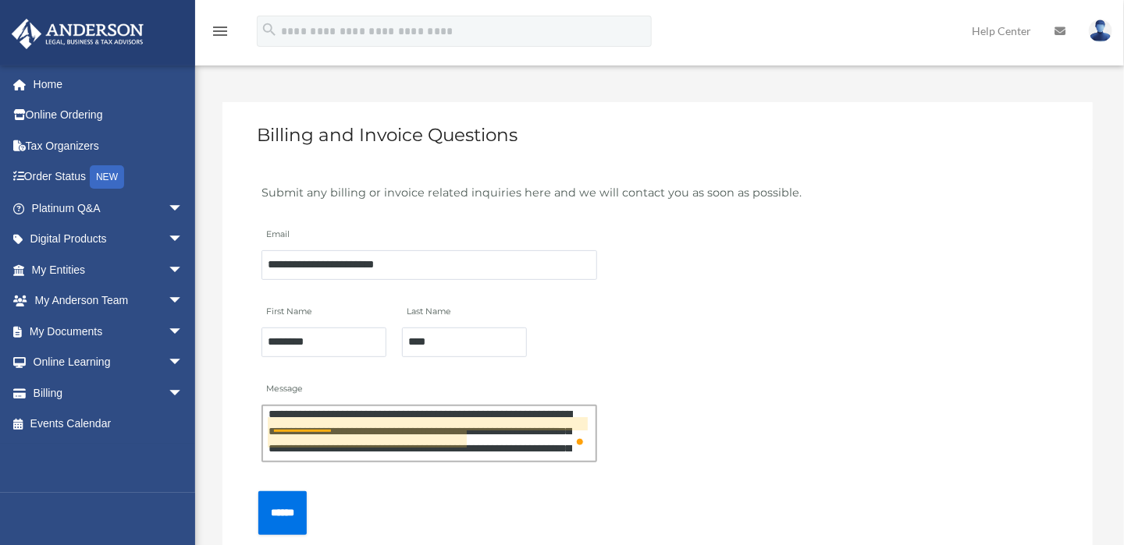
click at [319, 424] on textarea "**********" at bounding box center [428, 434] width 335 height 58
click at [353, 431] on textarea "**********" at bounding box center [428, 434] width 335 height 58
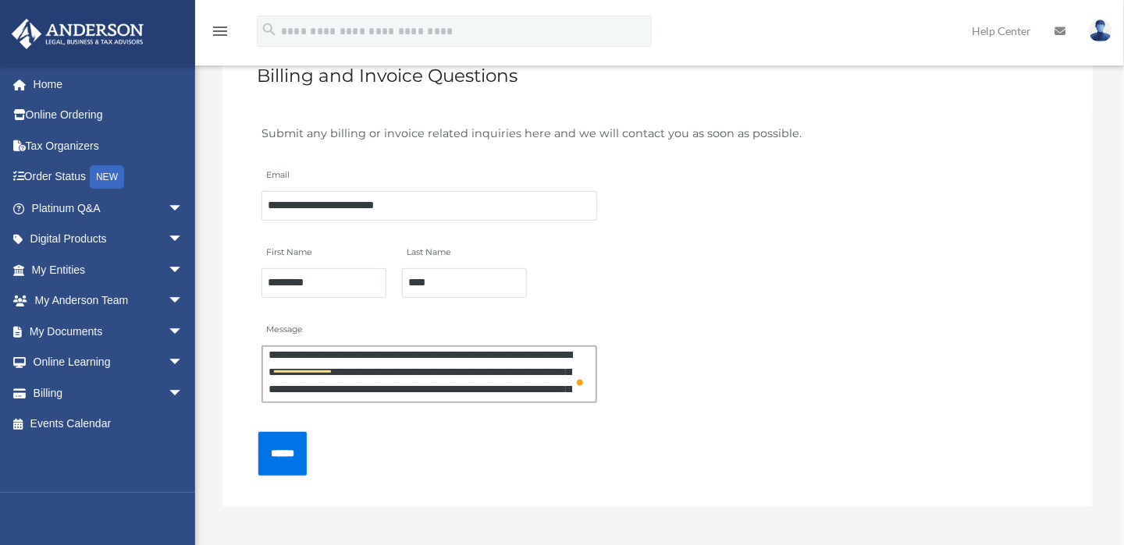
scroll to position [156, 0]
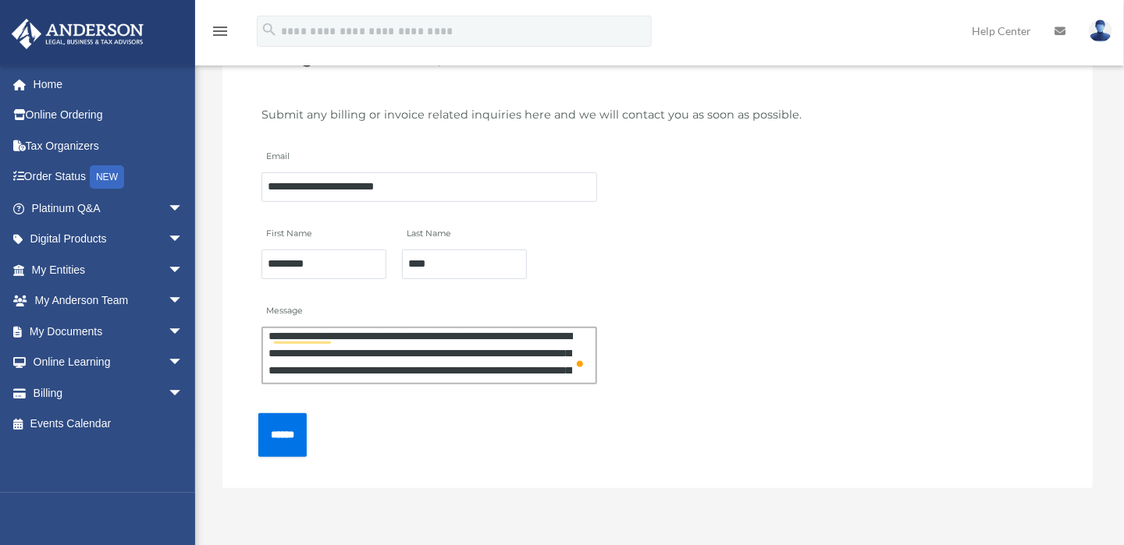
click at [404, 361] on textarea "**********" at bounding box center [428, 356] width 335 height 58
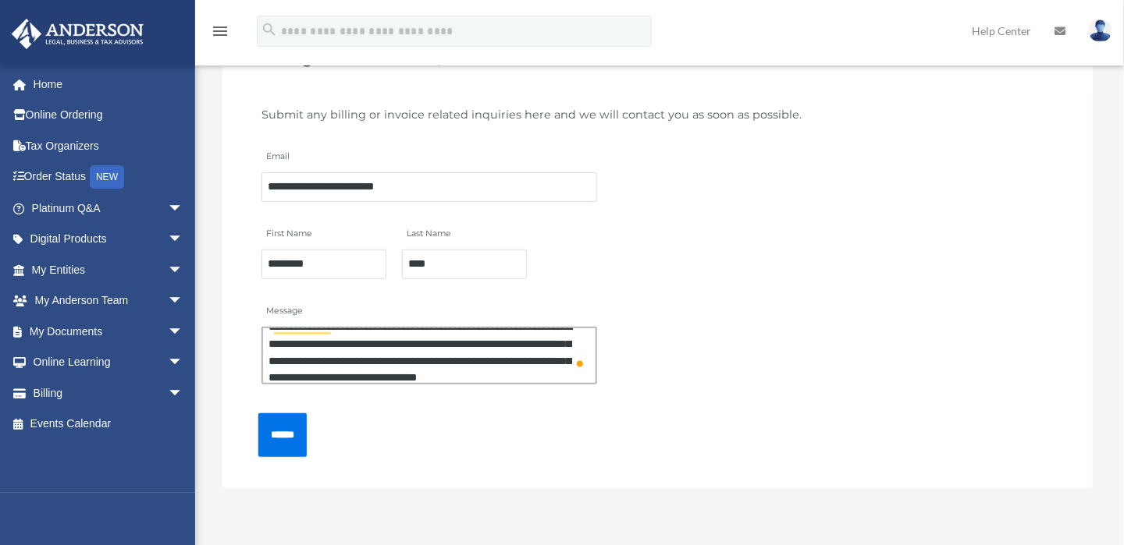
scroll to position [32, 0]
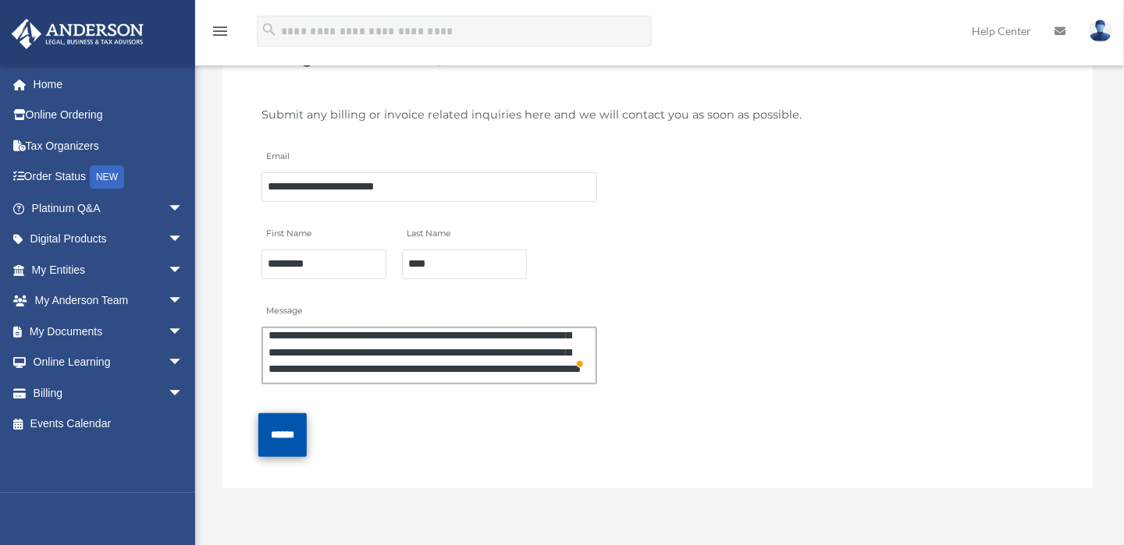
type textarea "**********"
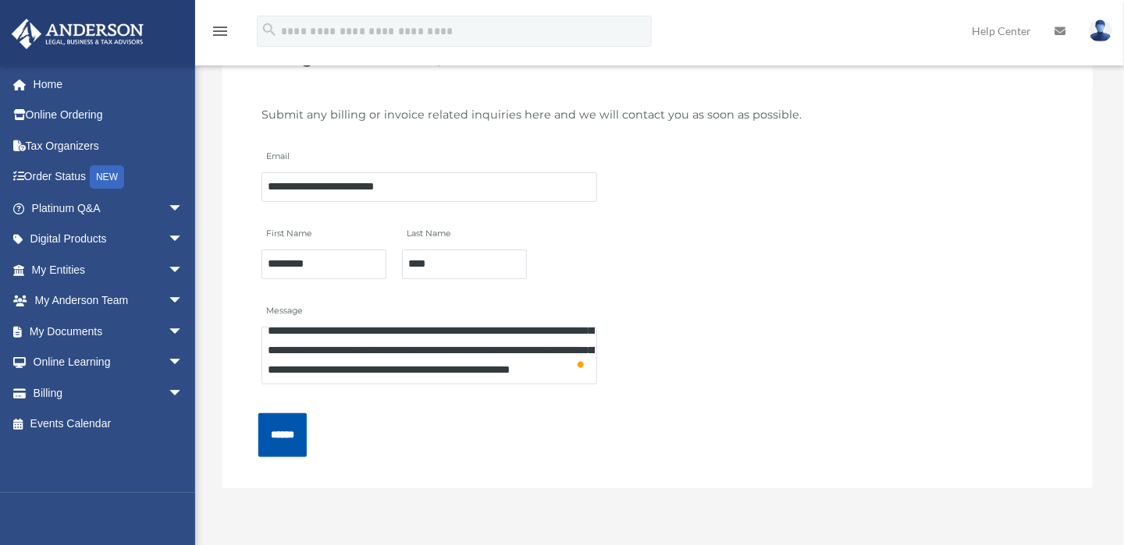
click at [295, 430] on input "******" at bounding box center [282, 435] width 48 height 43
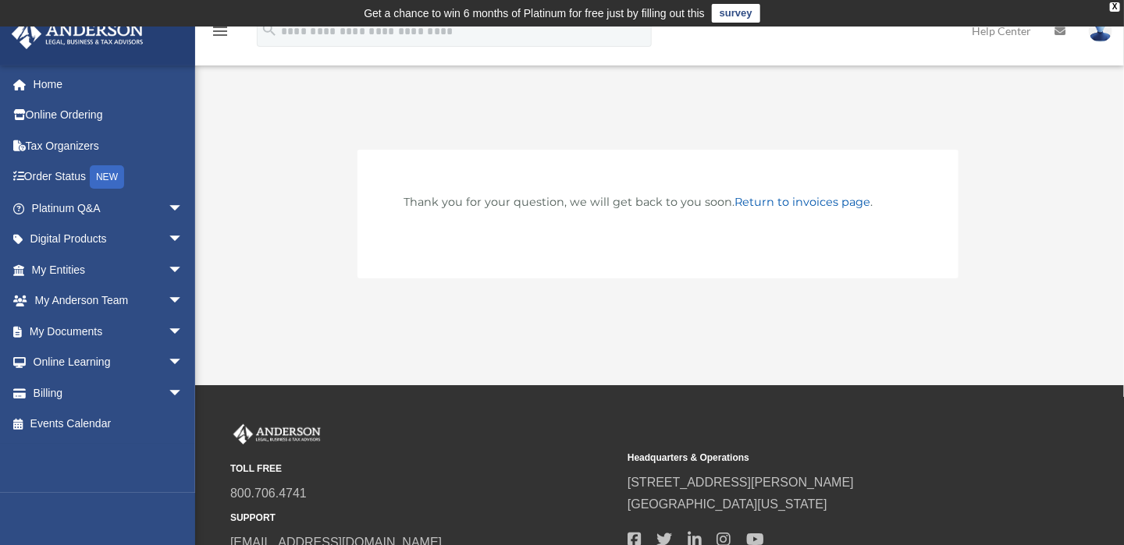
click at [1097, 38] on img at bounding box center [1099, 31] width 23 height 23
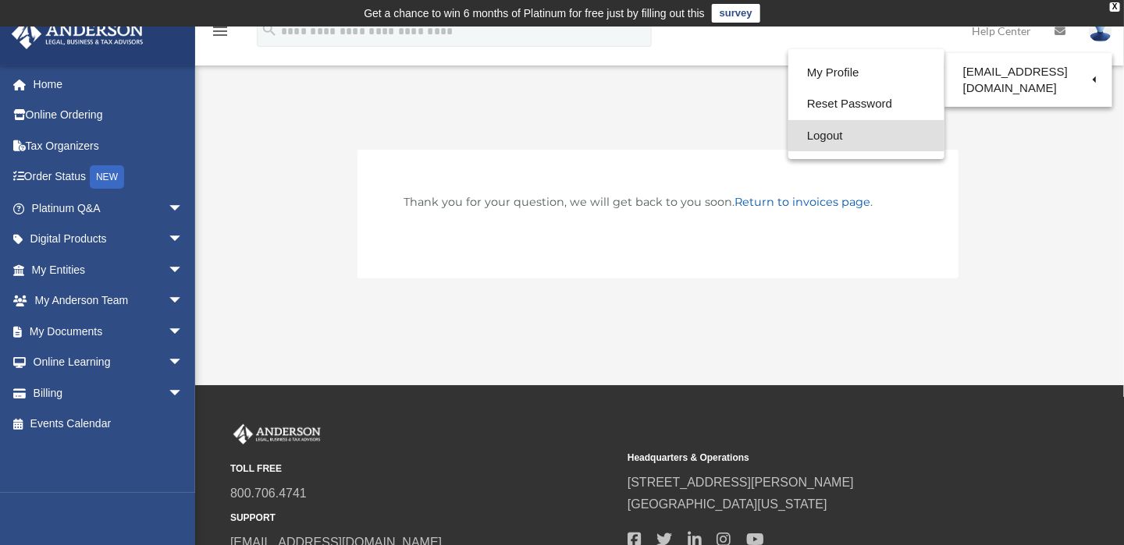
click at [838, 138] on link "Logout" at bounding box center [866, 136] width 156 height 32
